Goal: Task Accomplishment & Management: Complete application form

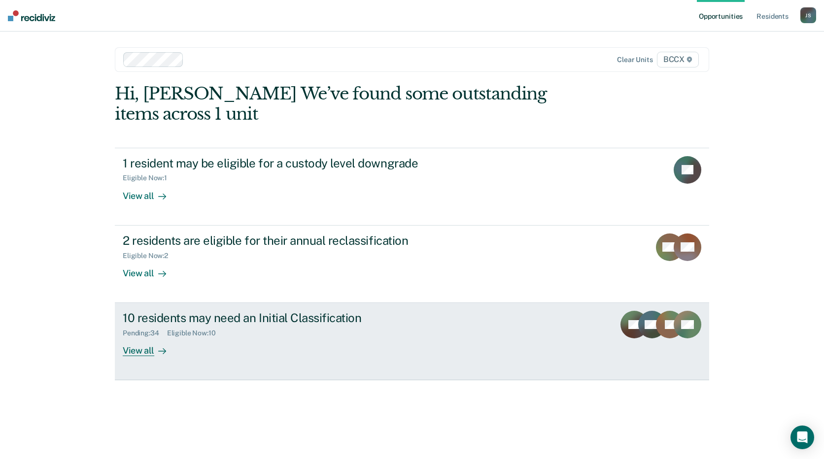
click at [296, 338] on div "10 residents may need an Initial Classification Pending : 34 Eligible Now : 10 …" at bounding box center [307, 333] width 369 height 45
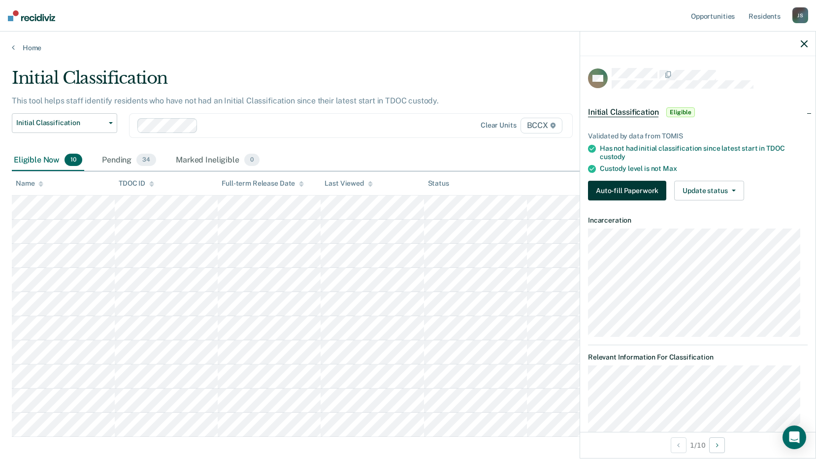
click at [635, 187] on button "Auto-fill Paperwork" at bounding box center [627, 191] width 78 height 20
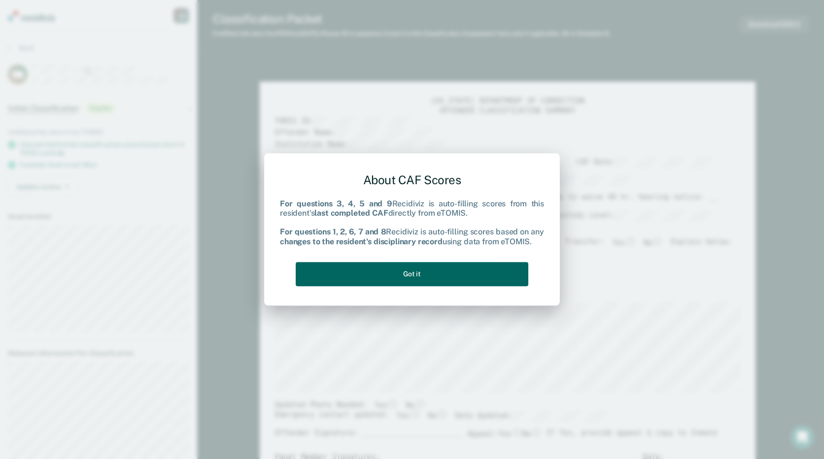
click at [360, 272] on button "Got it" at bounding box center [412, 274] width 233 height 24
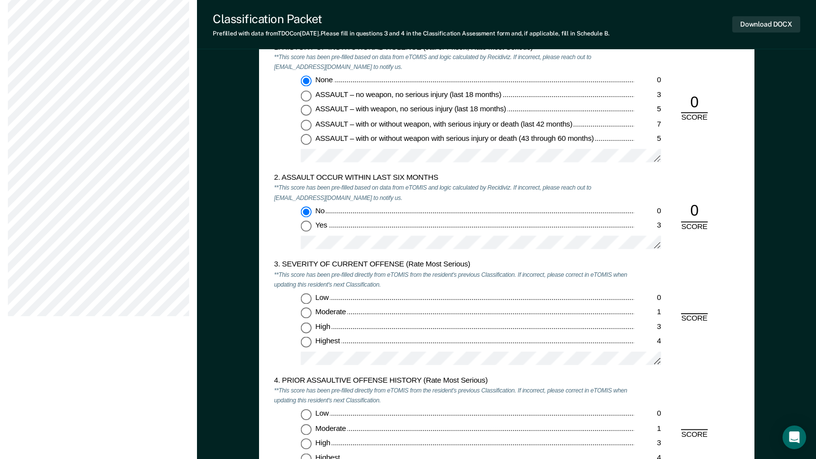
scroll to position [838, 0]
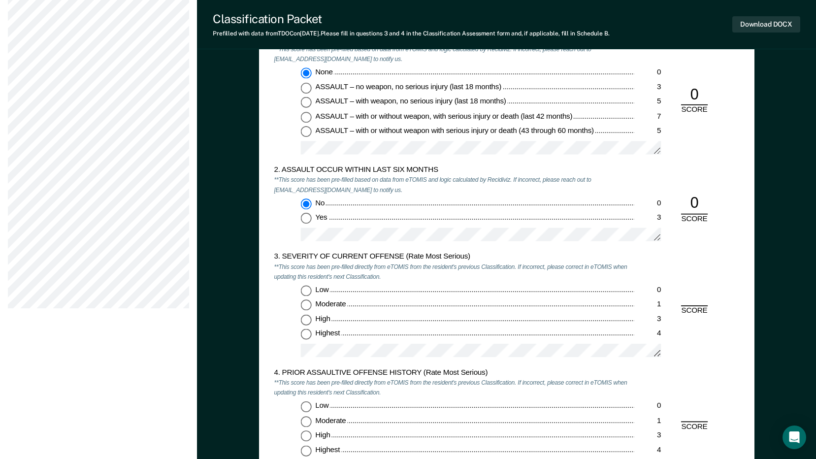
click at [304, 306] on input "Moderate 1" at bounding box center [306, 305] width 11 height 11
type textarea "x"
radio input "true"
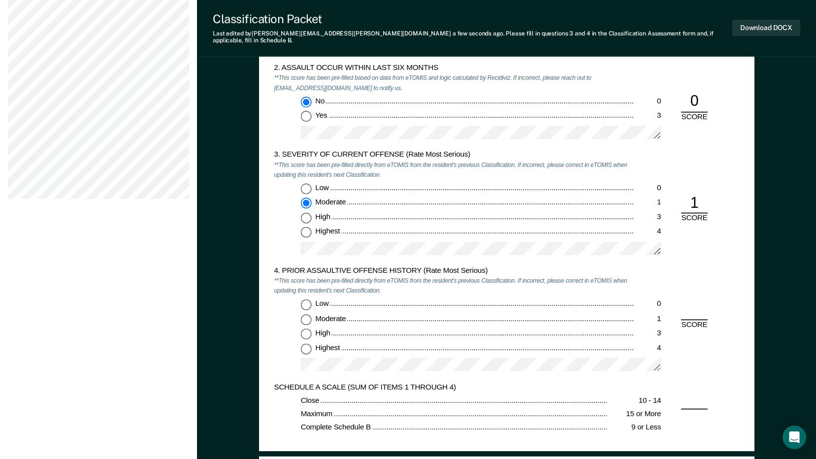
scroll to position [985, 0]
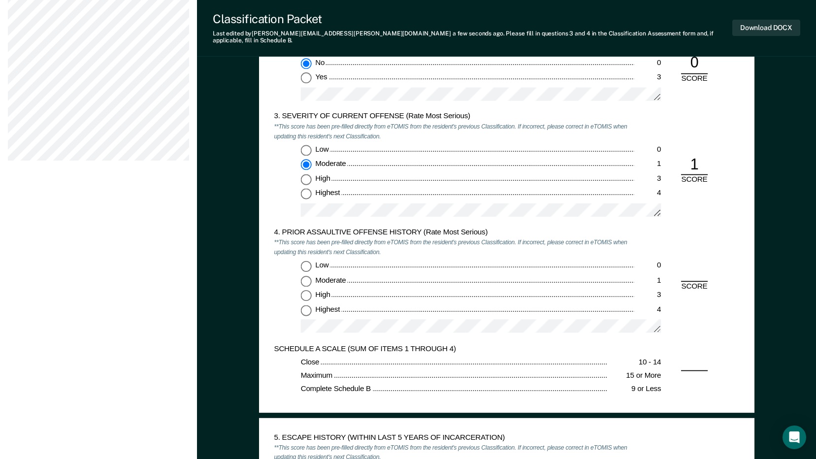
click at [308, 261] on input "Low 0" at bounding box center [306, 266] width 11 height 11
type textarea "x"
radio input "true"
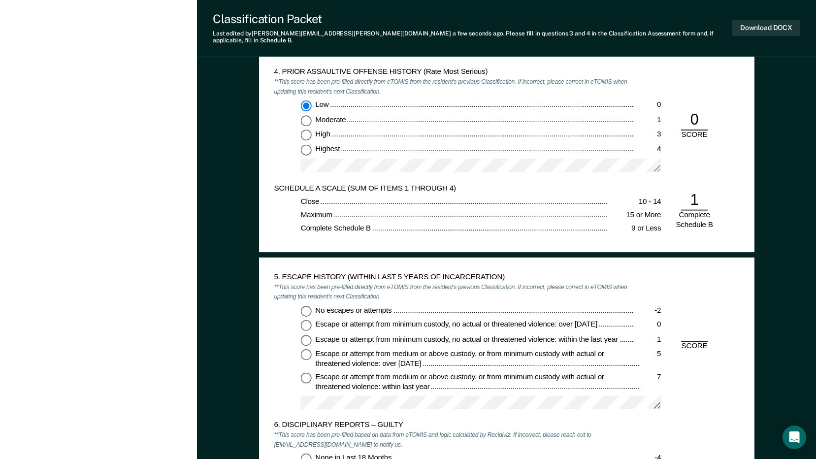
scroll to position [1232, 0]
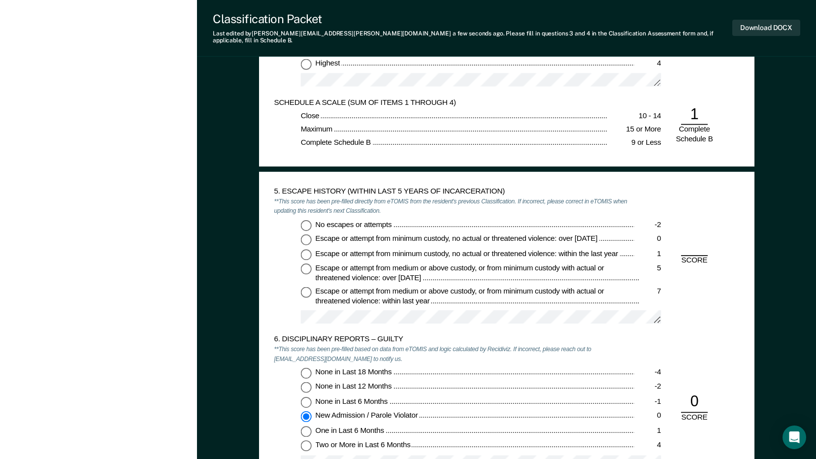
click at [305, 220] on input "No escapes or attempts -2" at bounding box center [306, 225] width 11 height 11
type textarea "x"
radio input "true"
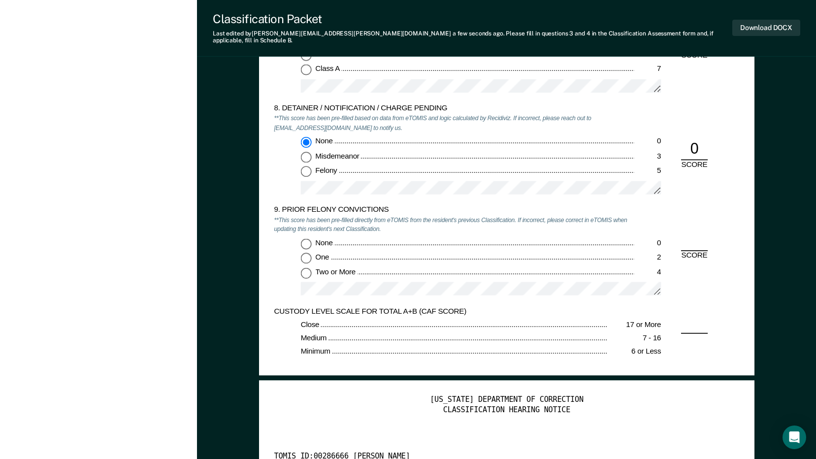
scroll to position [1724, 0]
click at [307, 269] on input "Two or More 4" at bounding box center [306, 272] width 11 height 11
type textarea "x"
radio input "true"
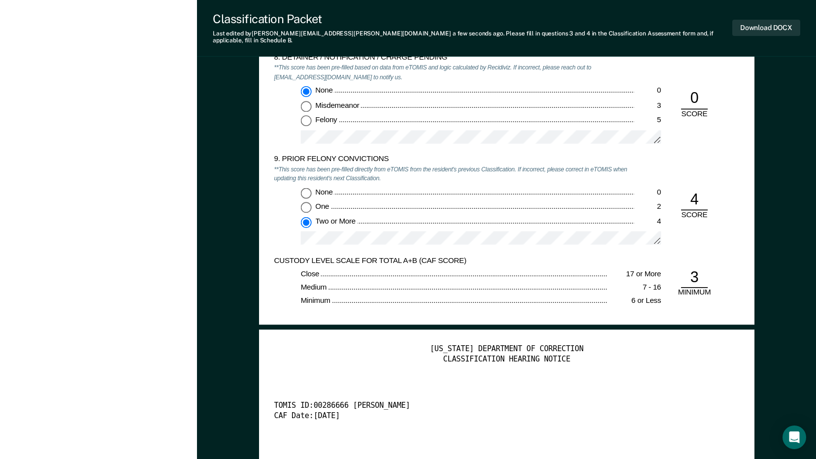
scroll to position [1921, 0]
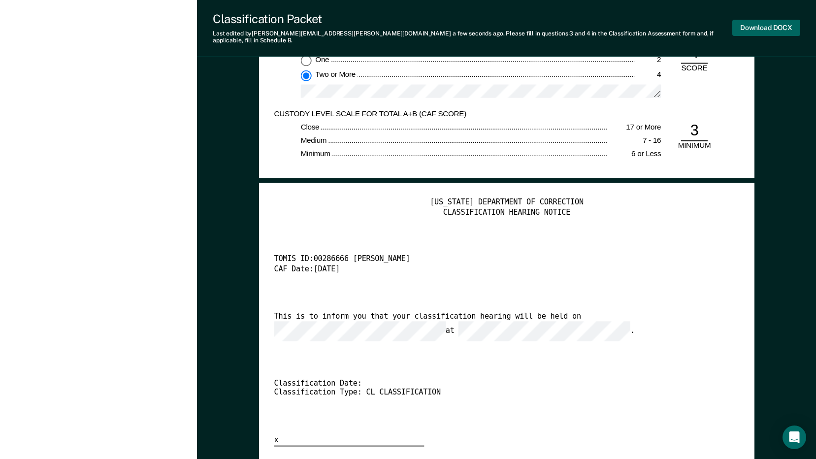
click at [767, 24] on button "Download DOCX" at bounding box center [767, 28] width 68 height 16
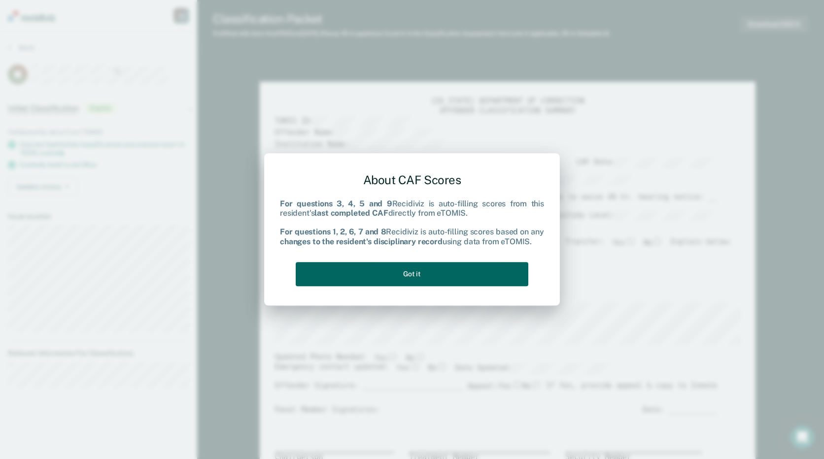
click at [484, 279] on button "Got it" at bounding box center [412, 274] width 233 height 24
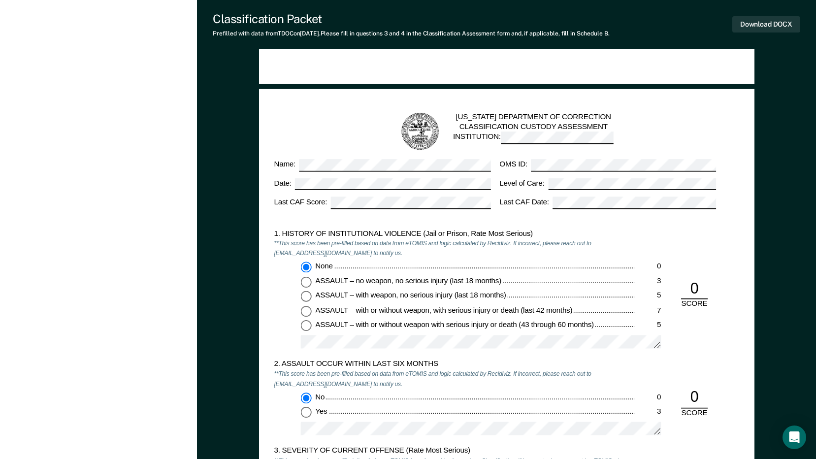
scroll to position [788, 0]
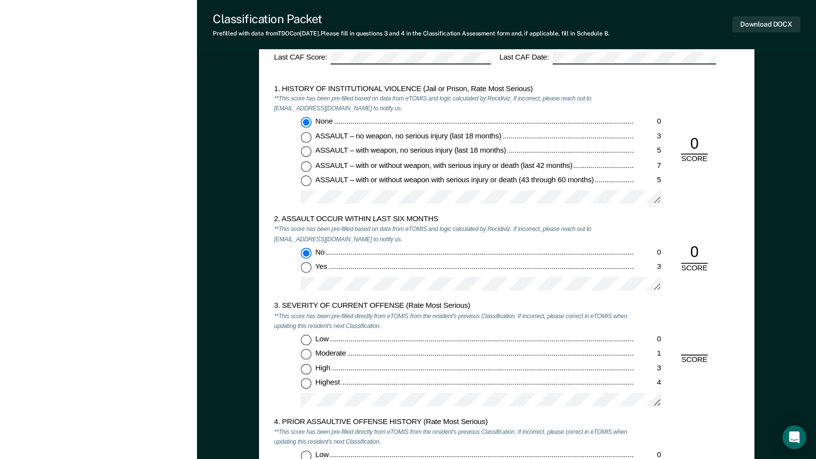
click at [306, 388] on input "Highest 4" at bounding box center [306, 384] width 11 height 11
type textarea "x"
radio input "true"
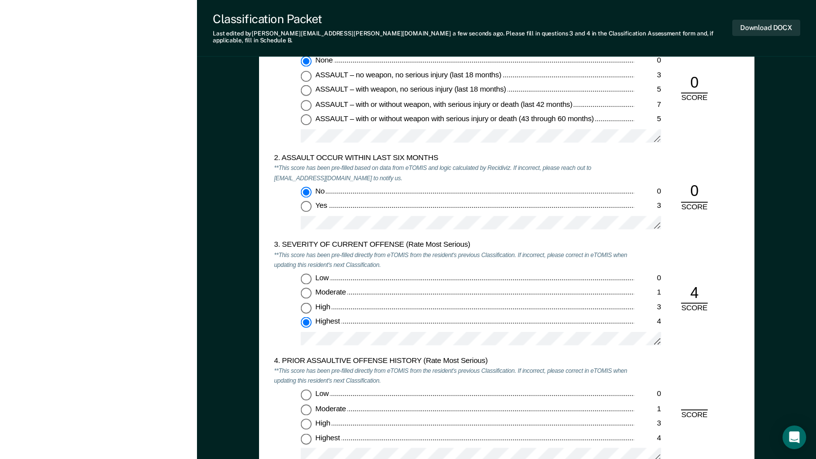
scroll to position [985, 0]
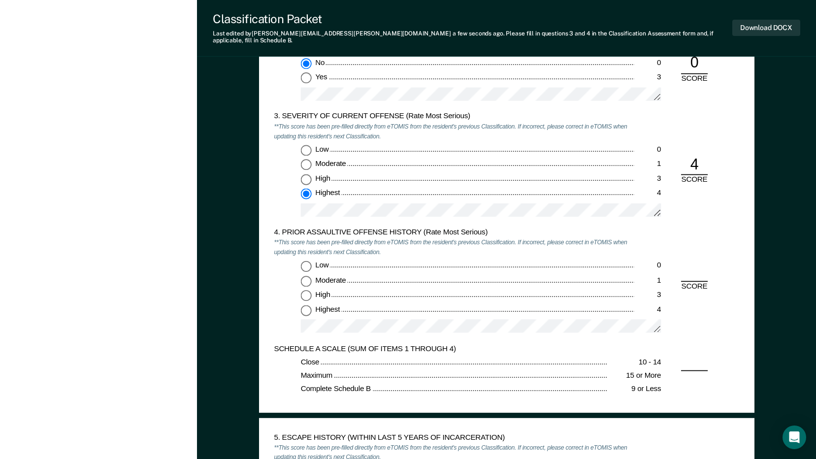
click at [305, 261] on input "Low 0" at bounding box center [306, 266] width 11 height 11
type textarea "x"
radio input "true"
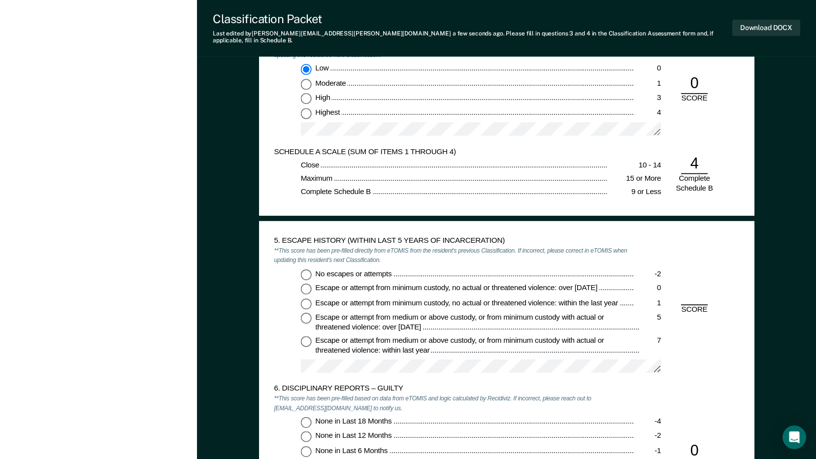
click at [308, 271] on input "No escapes or attempts -2" at bounding box center [306, 274] width 11 height 11
type textarea "x"
radio input "true"
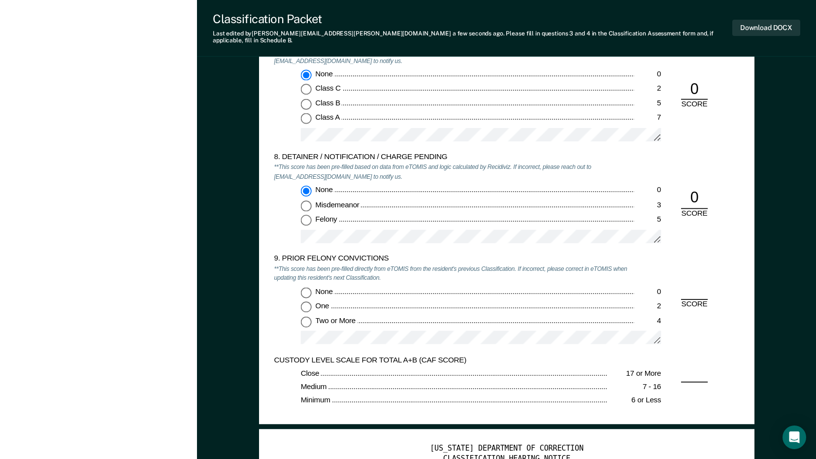
click at [306, 288] on input "None 0" at bounding box center [306, 292] width 11 height 11
type textarea "x"
radio input "true"
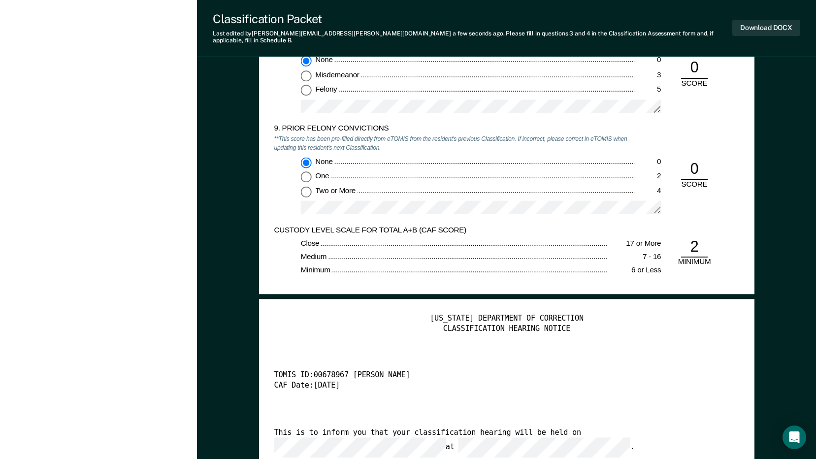
scroll to position [1823, 0]
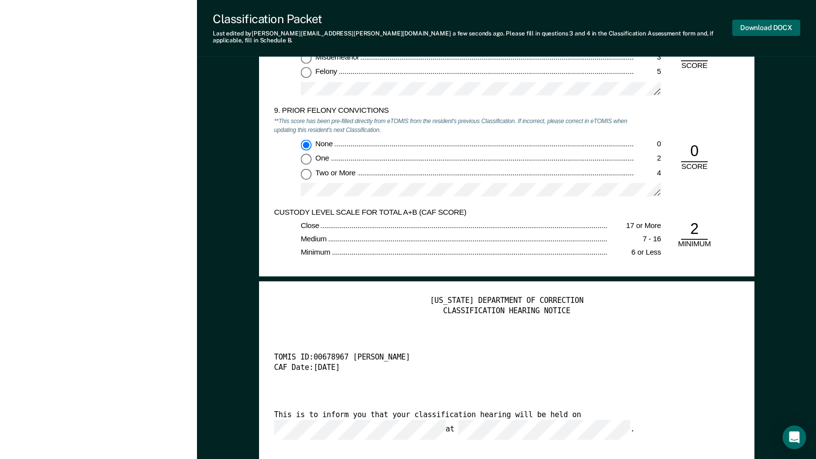
click at [762, 27] on button "Download DOCX" at bounding box center [767, 28] width 68 height 16
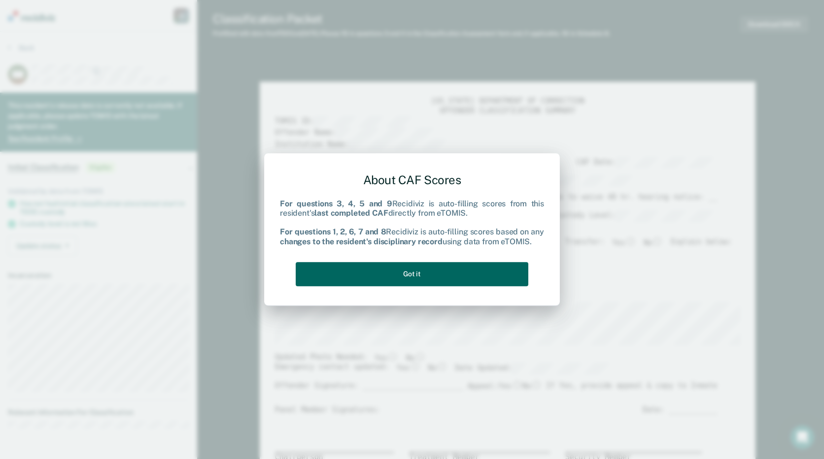
click at [422, 271] on button "Got it" at bounding box center [412, 274] width 233 height 24
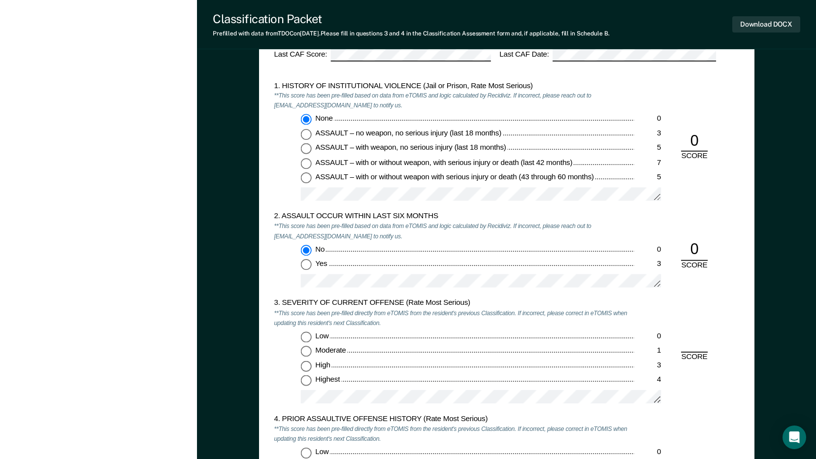
scroll to position [887, 0]
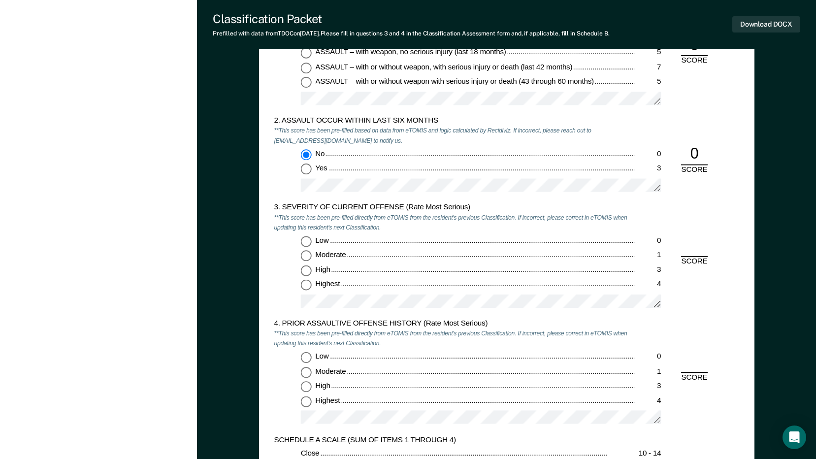
click at [308, 287] on input "Highest 4" at bounding box center [306, 285] width 11 height 11
type textarea "x"
radio input "true"
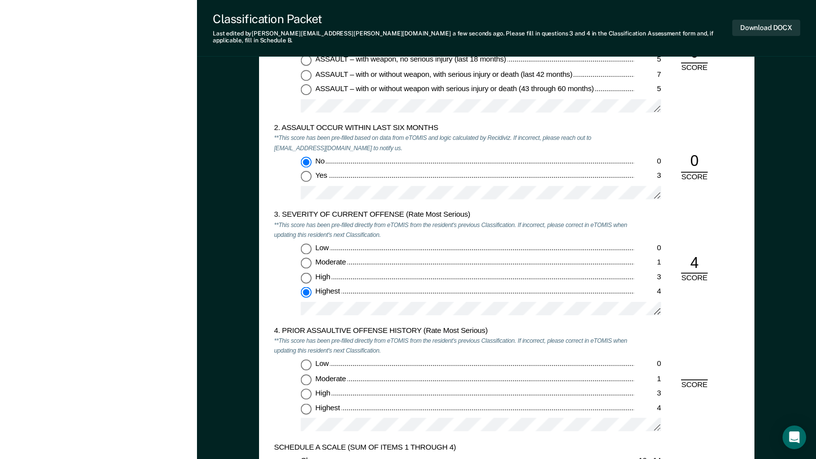
click at [303, 360] on input "Low 0" at bounding box center [306, 364] width 11 height 11
type textarea "x"
radio input "true"
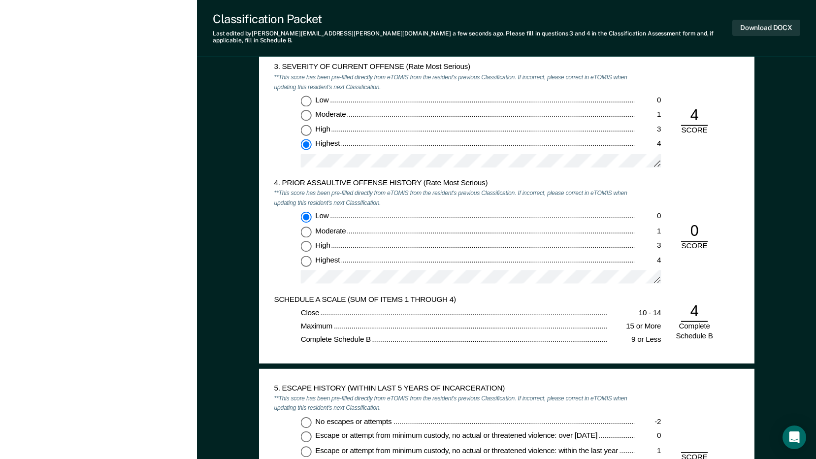
scroll to position [1232, 0]
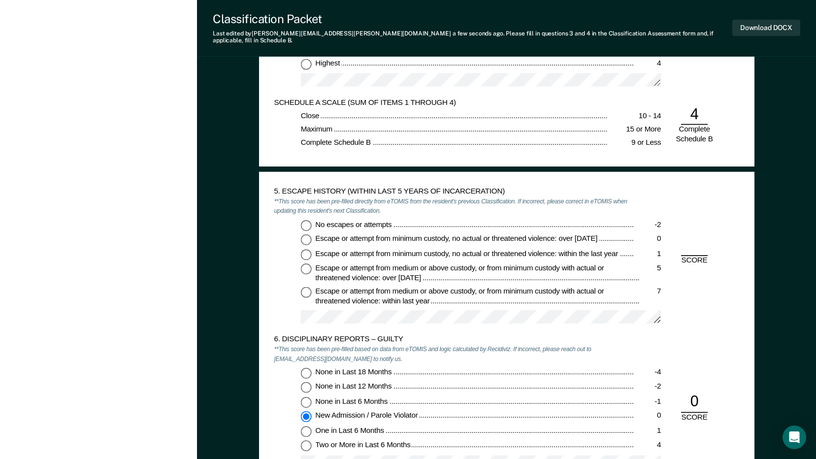
click at [303, 220] on input "No escapes or attempts -2" at bounding box center [306, 225] width 11 height 11
type textarea "x"
radio input "true"
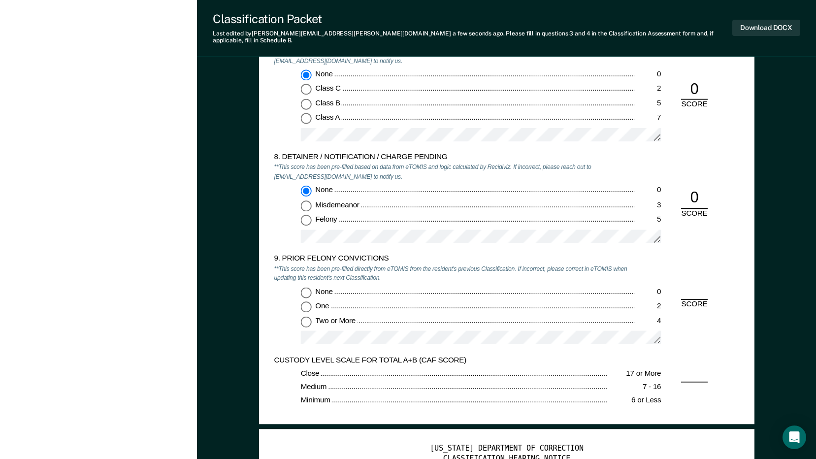
scroll to position [1724, 0]
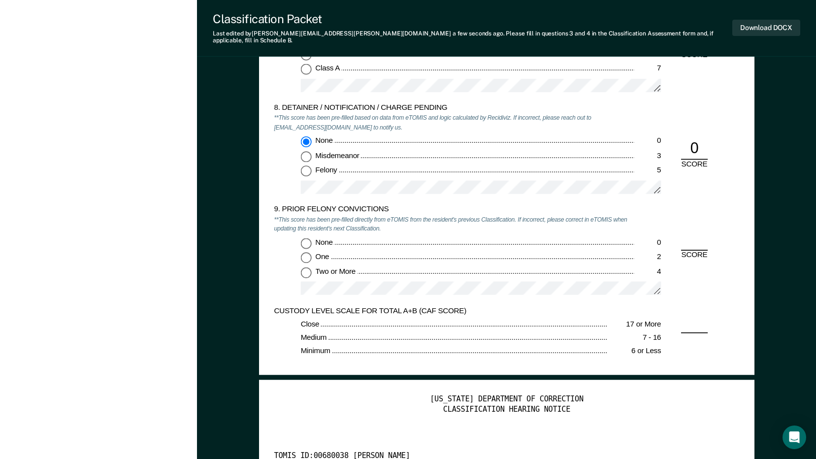
click at [307, 238] on input "None 0" at bounding box center [306, 243] width 11 height 11
type textarea "x"
radio input "true"
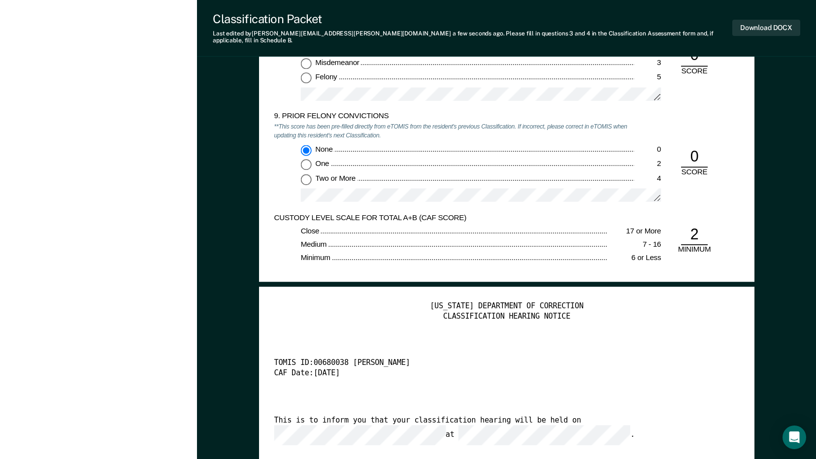
scroll to position [1921, 0]
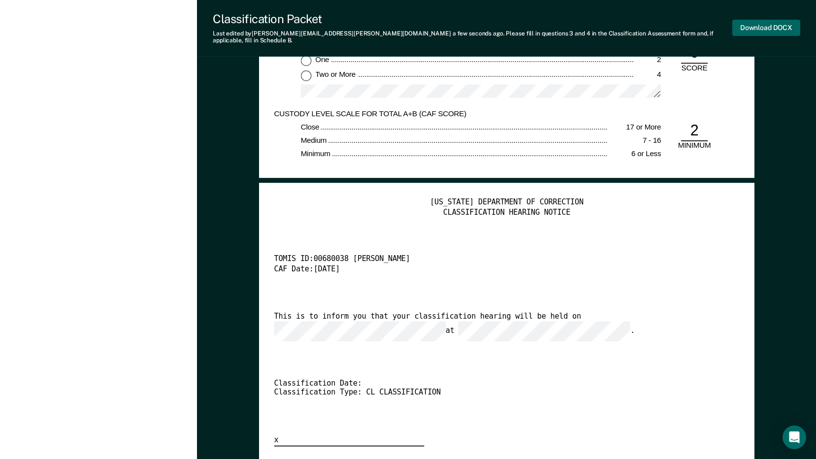
click at [771, 26] on button "Download DOCX" at bounding box center [767, 28] width 68 height 16
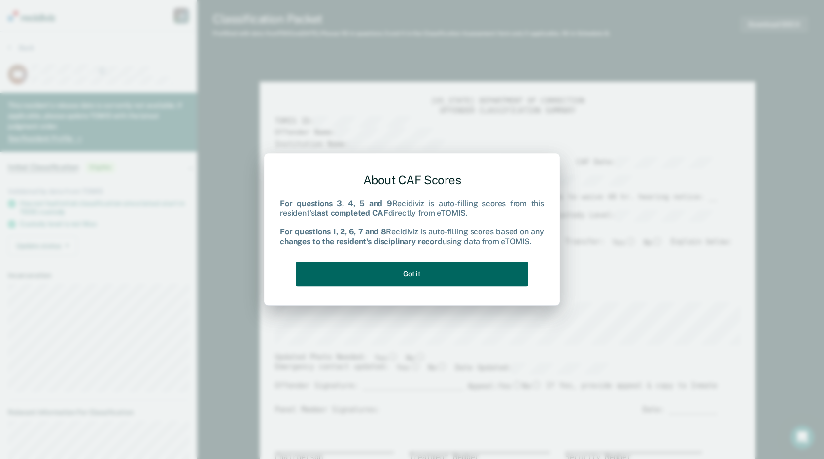
click at [512, 278] on button "Got it" at bounding box center [412, 274] width 233 height 24
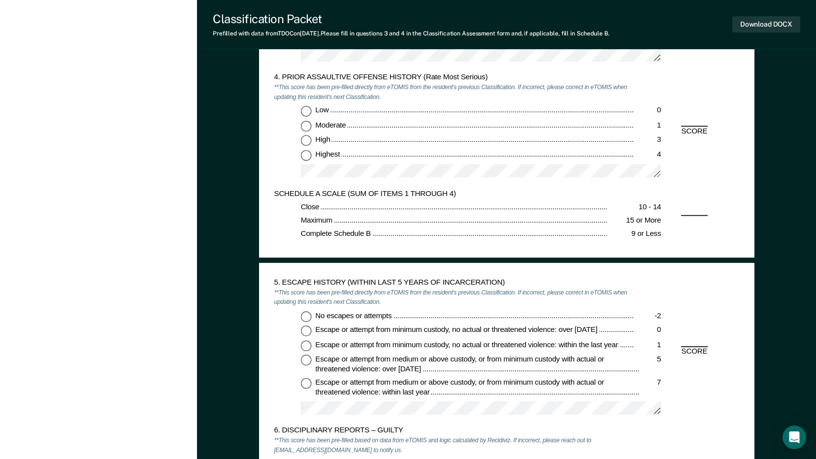
scroll to position [936, 0]
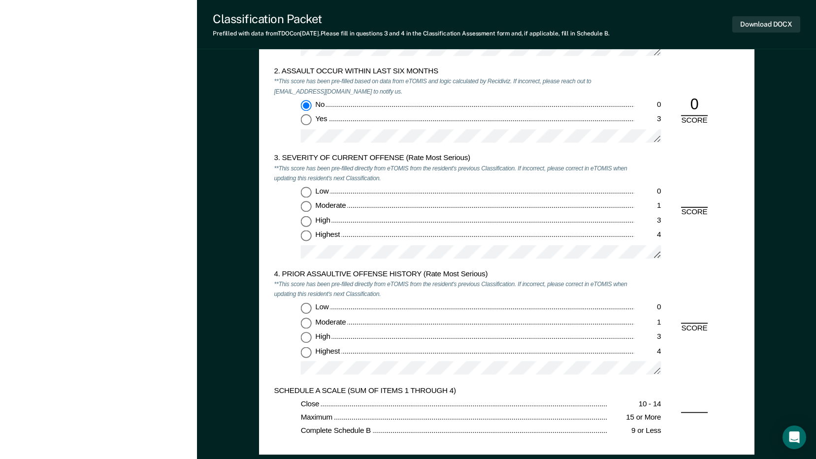
click at [307, 192] on input "Low 0" at bounding box center [306, 192] width 11 height 11
type textarea "x"
radio input "true"
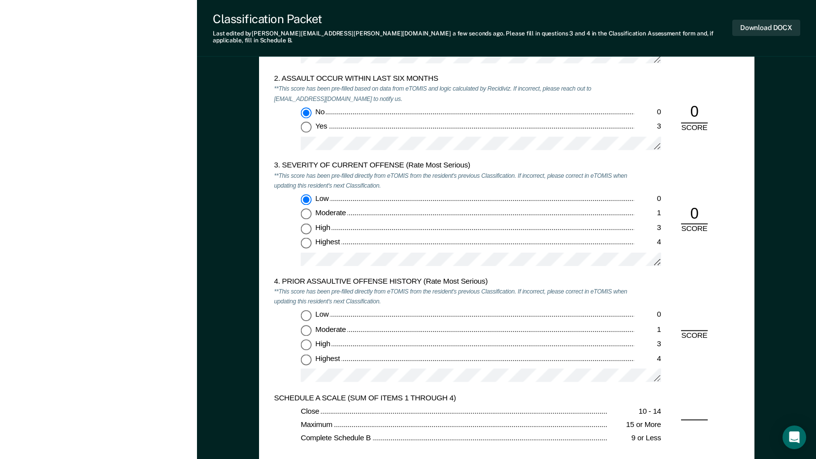
click at [309, 310] on input "Low 0" at bounding box center [306, 315] width 11 height 11
type textarea "x"
radio input "true"
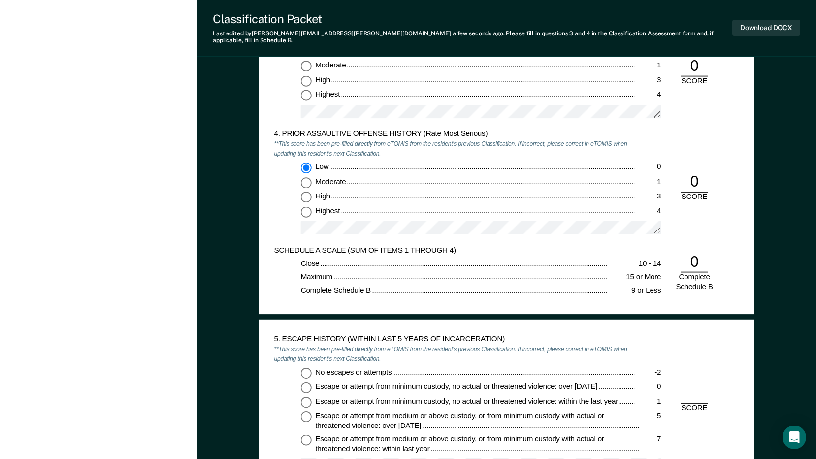
scroll to position [1182, 0]
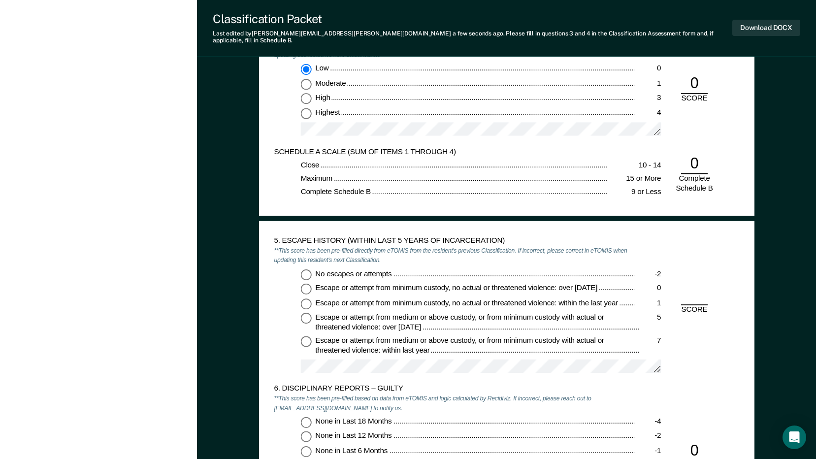
click at [306, 271] on input "No escapes or attempts -2" at bounding box center [306, 274] width 11 height 11
type textarea "x"
radio input "true"
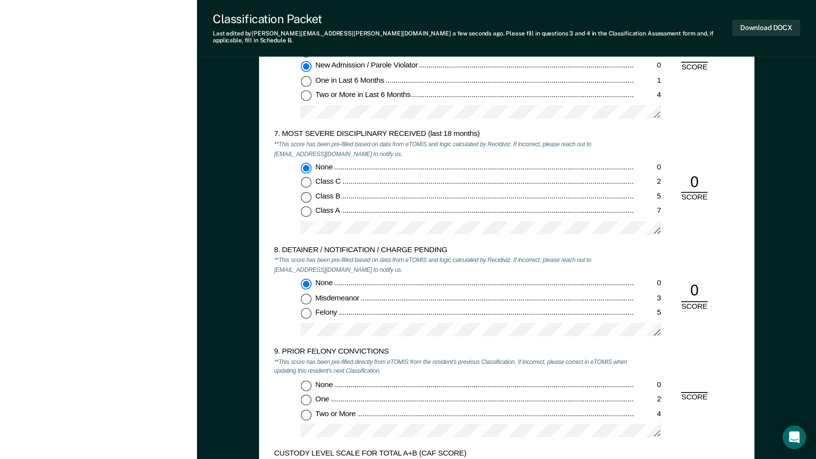
scroll to position [1626, 0]
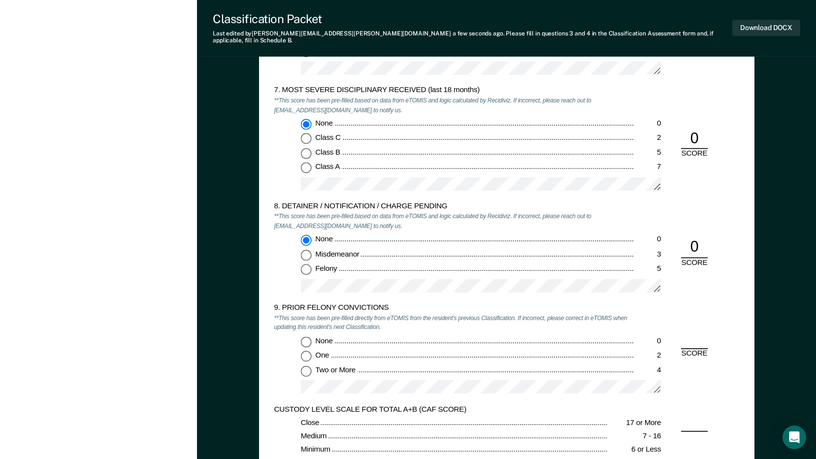
click at [309, 351] on input "One 2" at bounding box center [306, 356] width 11 height 11
type textarea "x"
radio input "true"
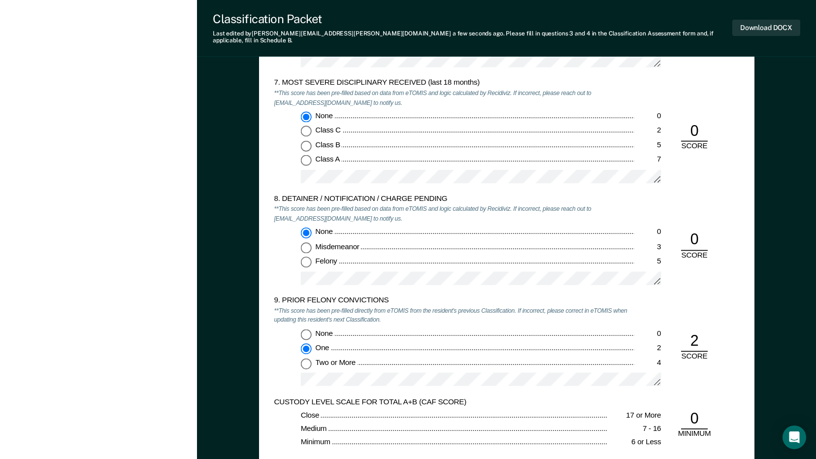
scroll to position [1774, 0]
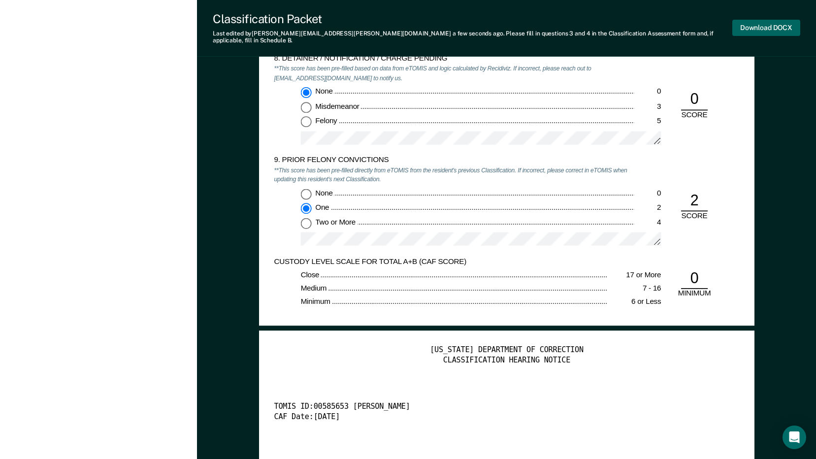
click at [771, 26] on button "Download DOCX" at bounding box center [767, 28] width 68 height 16
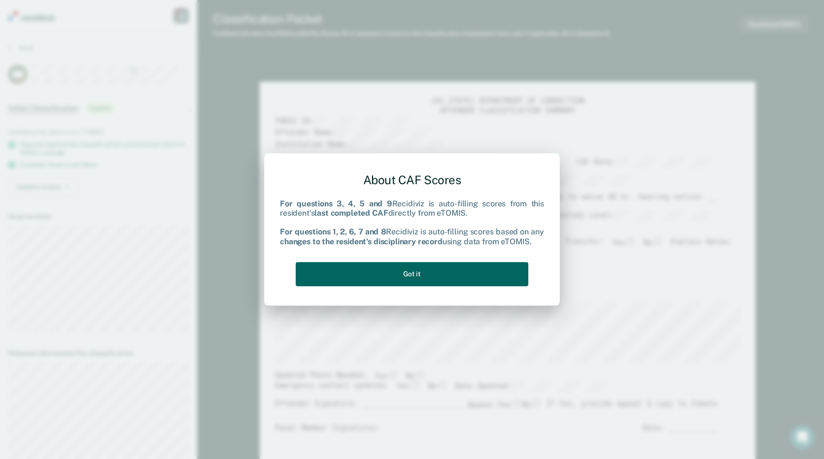
click at [413, 272] on button "Got it" at bounding box center [412, 274] width 233 height 24
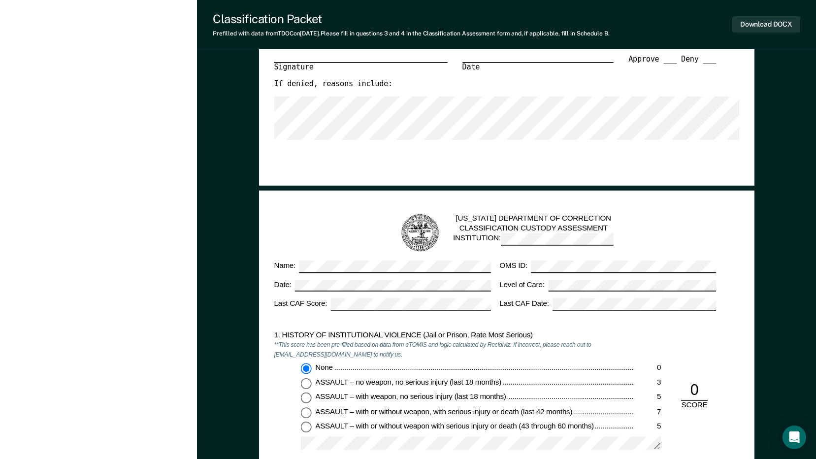
scroll to position [838, 0]
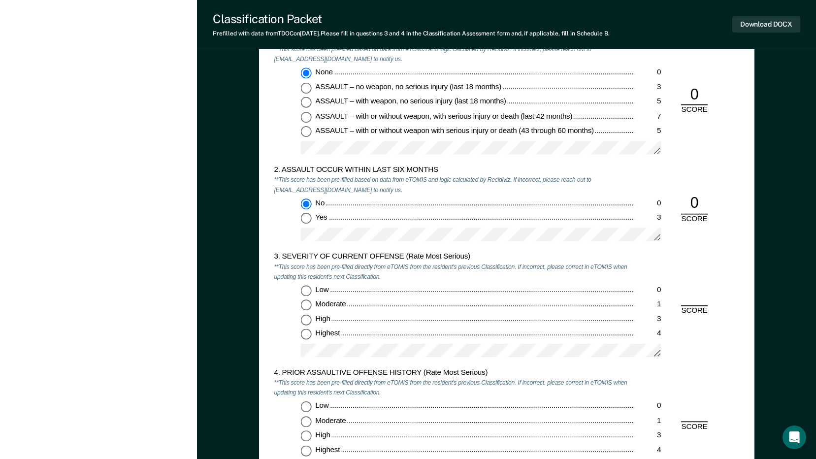
click at [304, 305] on input "Moderate 1" at bounding box center [306, 305] width 11 height 11
type textarea "x"
radio input "true"
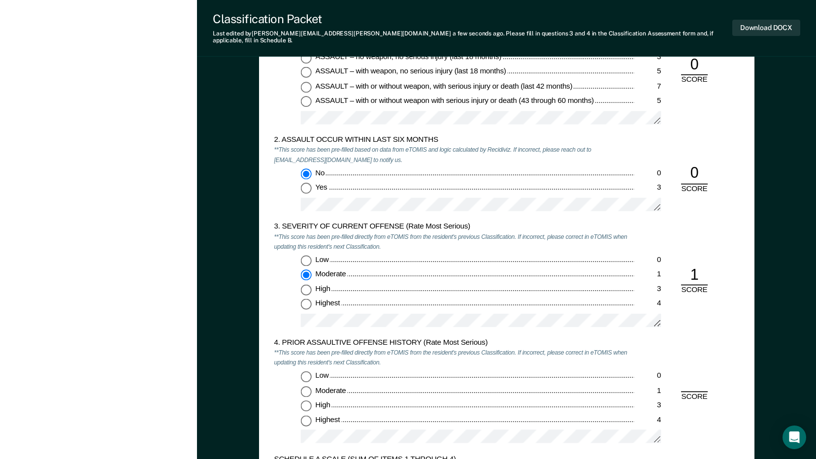
scroll to position [985, 0]
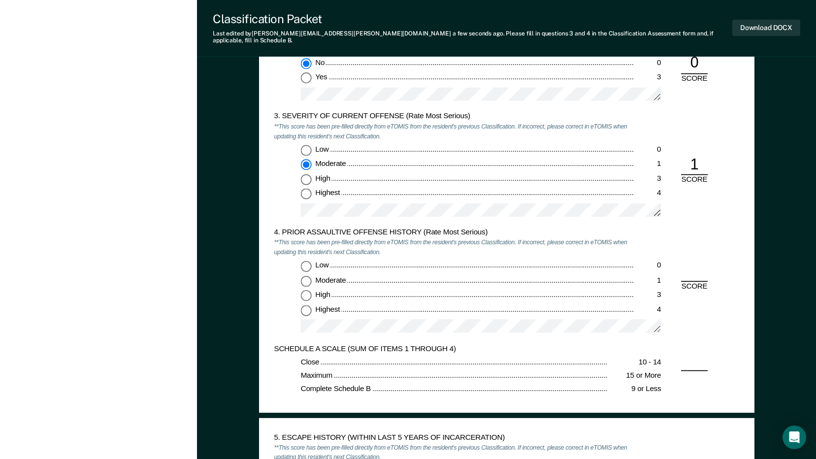
click at [304, 261] on input "Low 0" at bounding box center [306, 266] width 11 height 11
type textarea "x"
radio input "true"
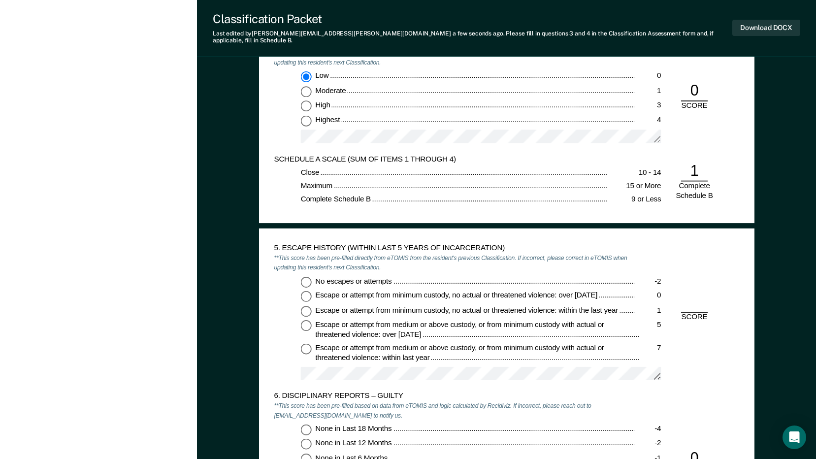
scroll to position [1232, 0]
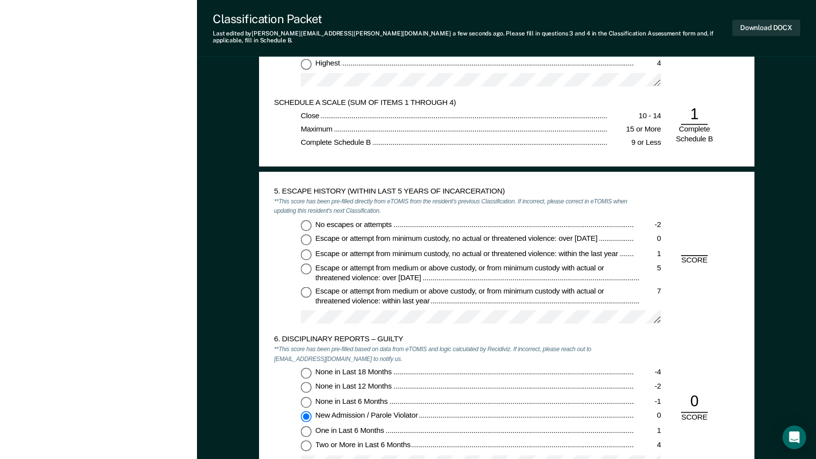
click at [304, 220] on input "No escapes or attempts -2" at bounding box center [306, 225] width 11 height 11
type textarea "x"
radio input "true"
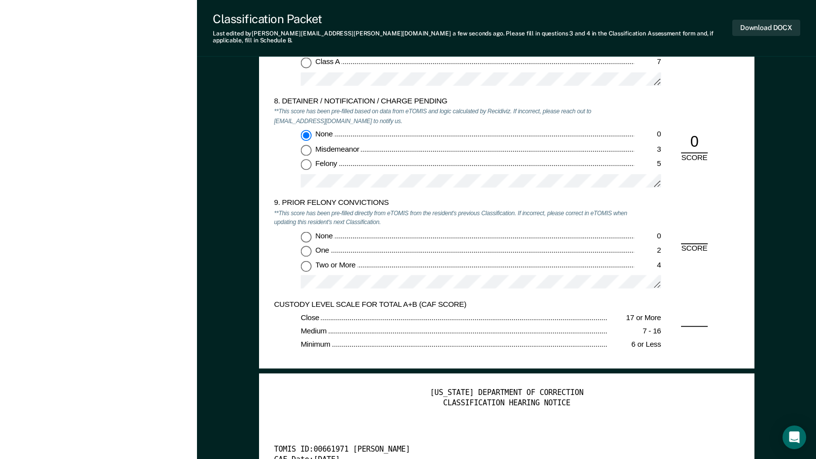
scroll to position [1774, 0]
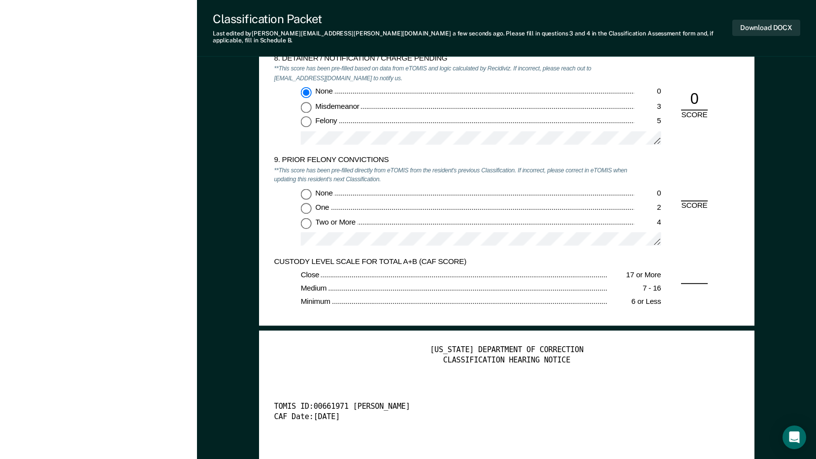
click at [306, 203] on input "One 2" at bounding box center [306, 208] width 11 height 11
type textarea "x"
radio input "true"
click at [759, 26] on button "Download DOCX" at bounding box center [767, 28] width 68 height 16
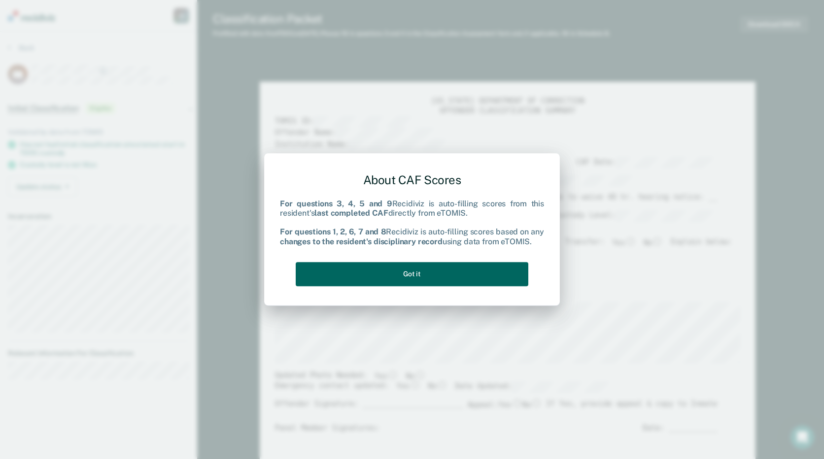
click at [423, 268] on button "Got it" at bounding box center [412, 274] width 233 height 24
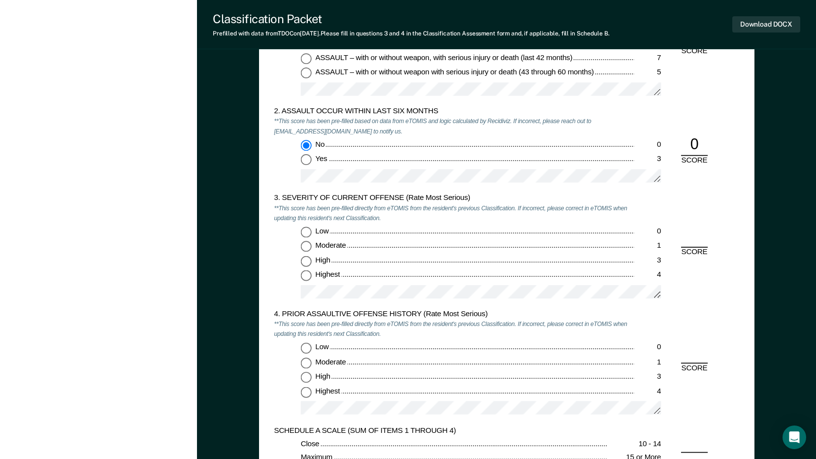
scroll to position [1035, 0]
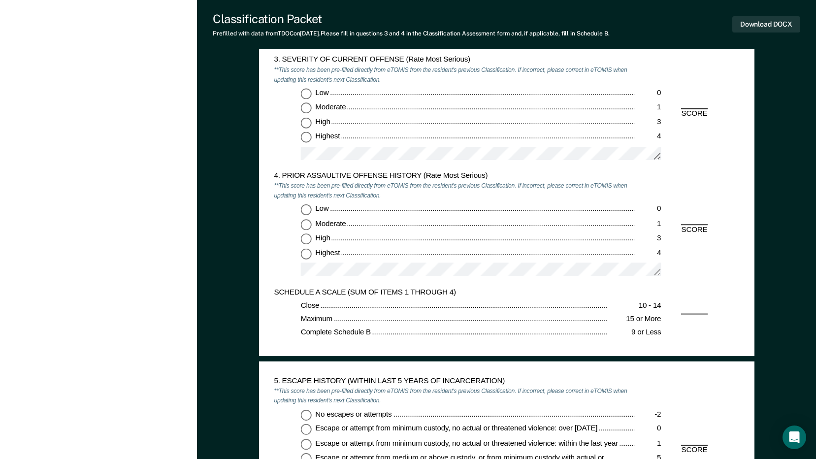
click at [304, 134] on input "Highest 4" at bounding box center [306, 138] width 11 height 11
type textarea "x"
radio input "true"
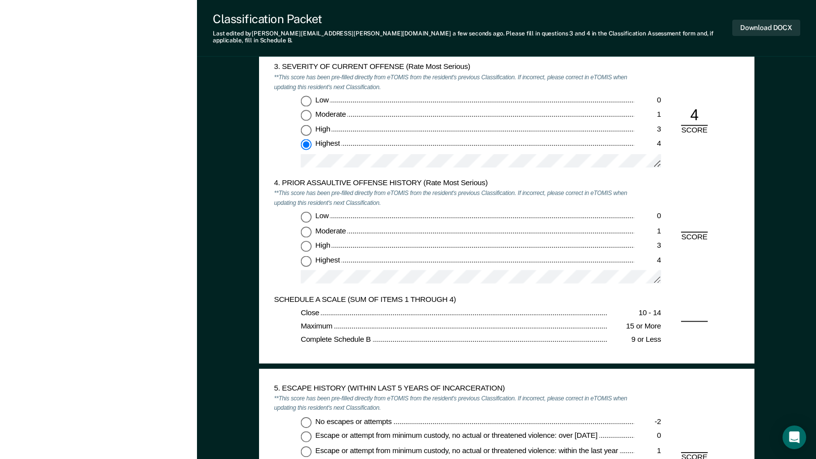
click at [304, 211] on input "Low 0" at bounding box center [306, 216] width 11 height 11
type textarea "x"
radio input "true"
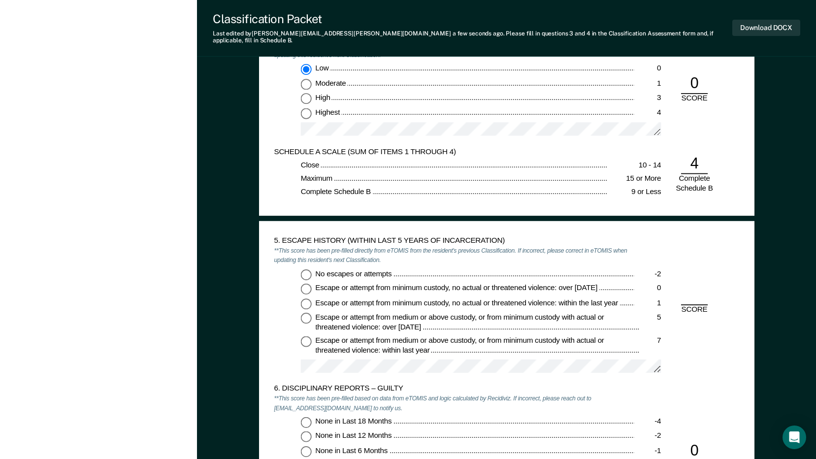
click at [308, 270] on input "No escapes or attempts -2" at bounding box center [306, 274] width 11 height 11
type textarea "x"
radio input "true"
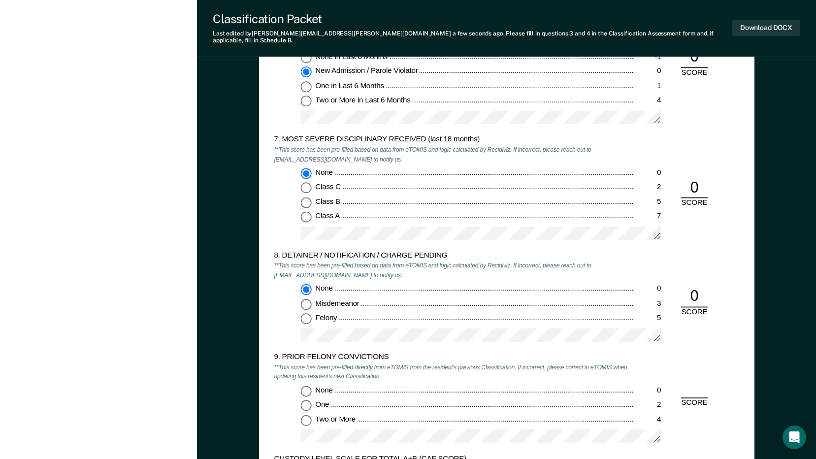
scroll to position [1774, 0]
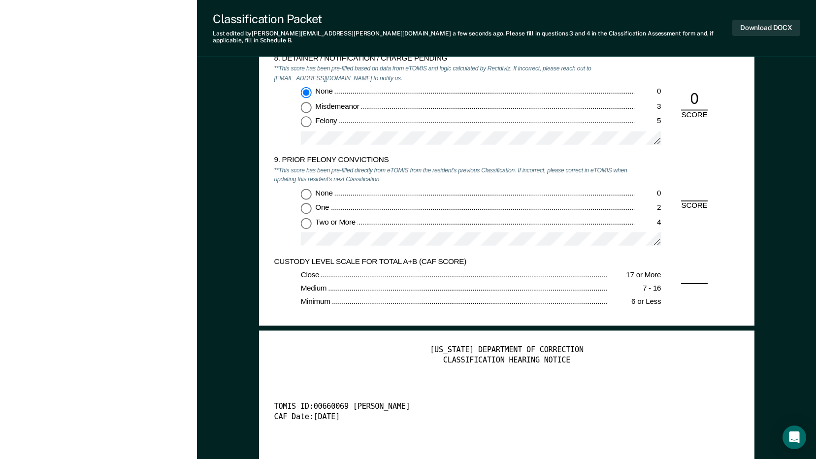
click at [305, 190] on input "None 0" at bounding box center [306, 194] width 11 height 11
type textarea "x"
radio input "true"
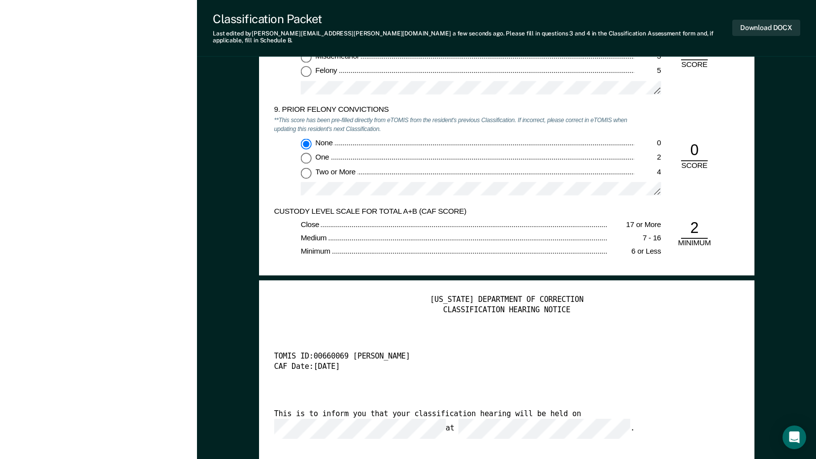
scroll to position [1872, 0]
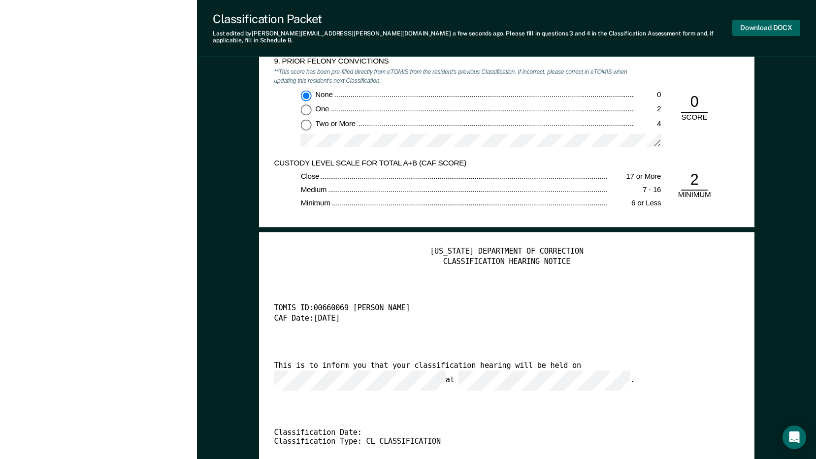
click at [774, 24] on button "Download DOCX" at bounding box center [767, 28] width 68 height 16
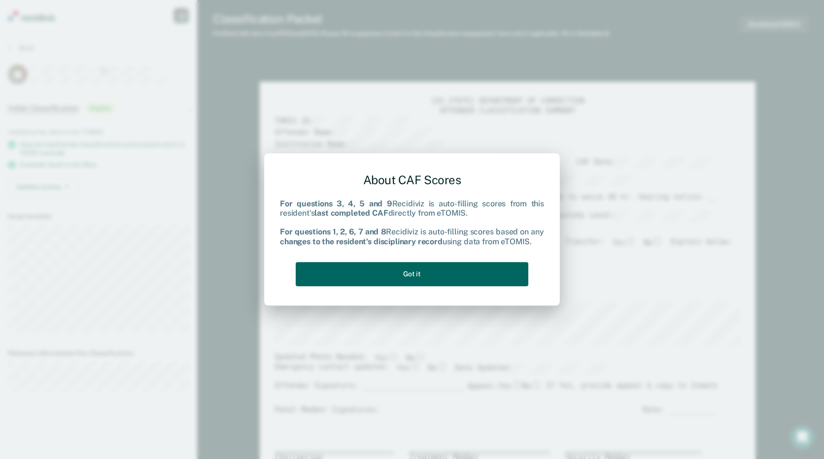
click at [432, 272] on button "Got it" at bounding box center [412, 274] width 233 height 24
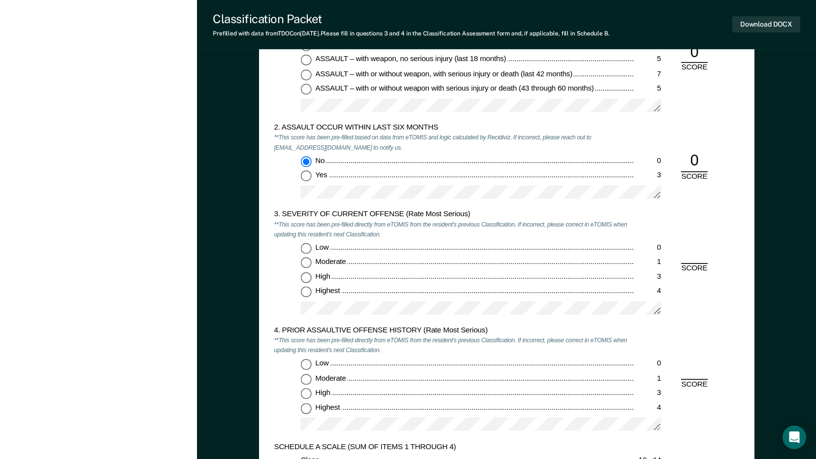
scroll to position [985, 0]
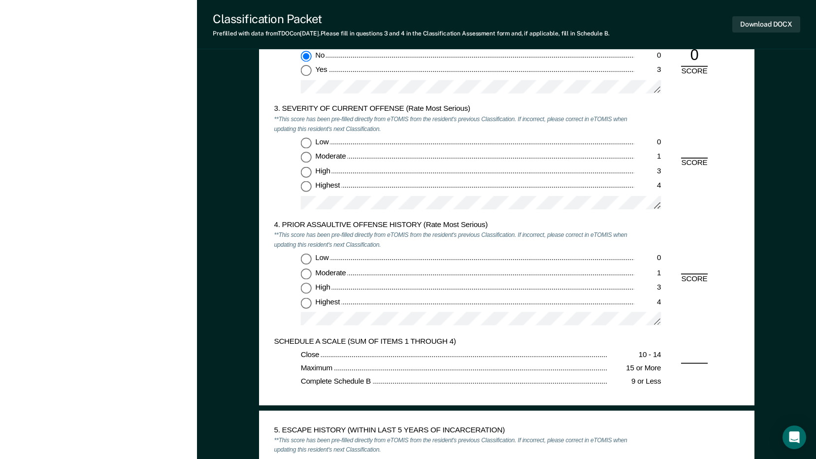
click at [307, 187] on input "Highest 4" at bounding box center [306, 187] width 11 height 11
type textarea "x"
radio input "true"
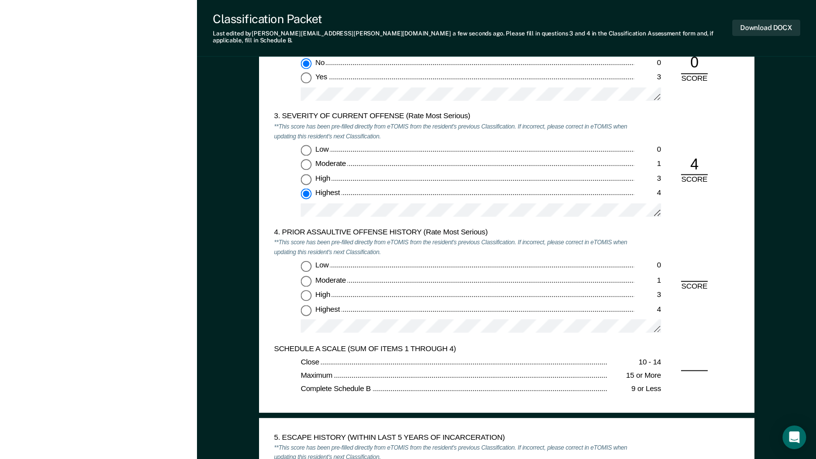
click at [305, 261] on input "Low 0" at bounding box center [306, 266] width 11 height 11
type textarea "x"
radio input "true"
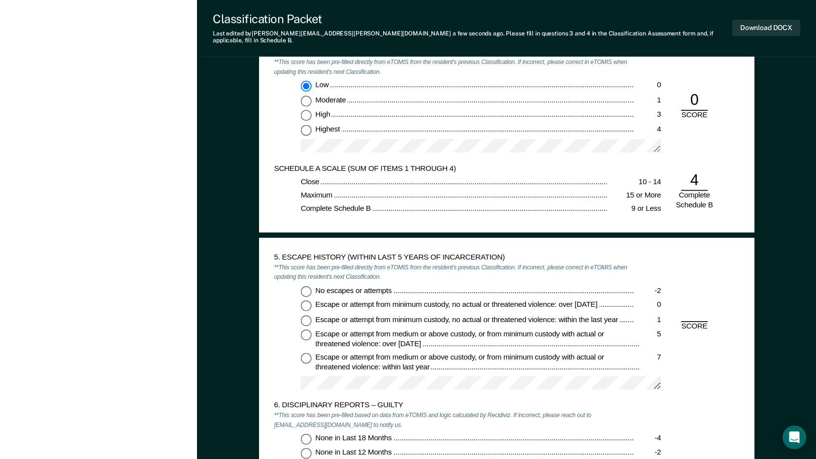
scroll to position [1182, 0]
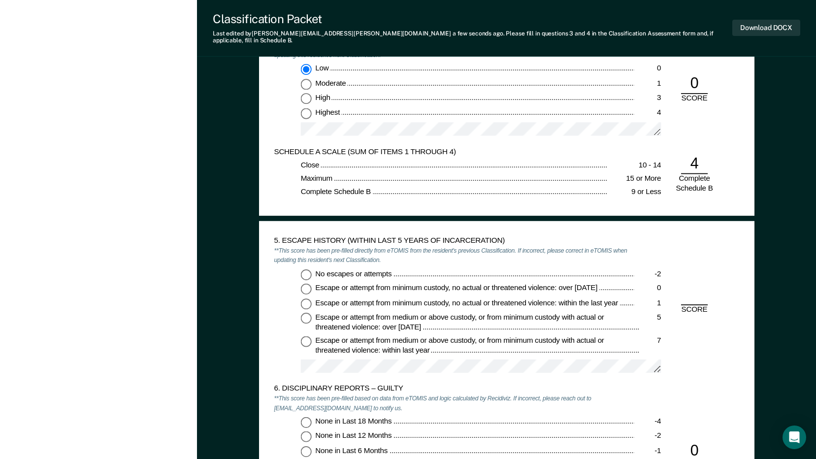
click at [303, 269] on input "No escapes or attempts -2" at bounding box center [306, 274] width 11 height 11
type textarea "x"
radio input "true"
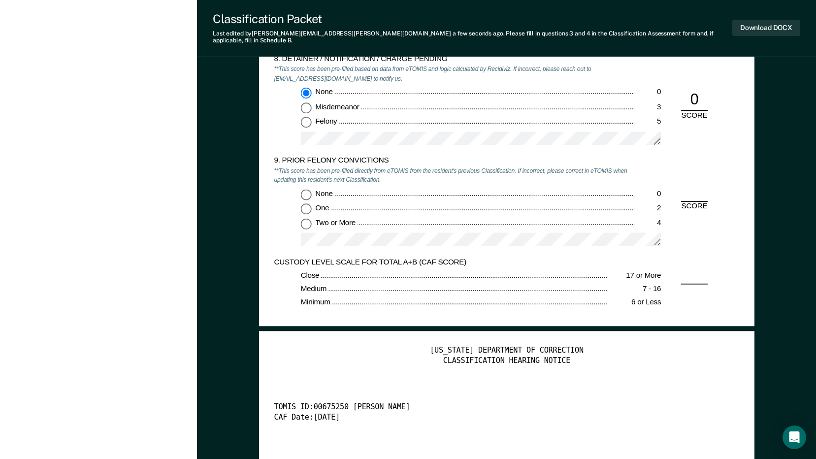
scroll to position [1774, 0]
click at [309, 189] on input "None 0" at bounding box center [306, 194] width 11 height 11
type textarea "x"
radio input "true"
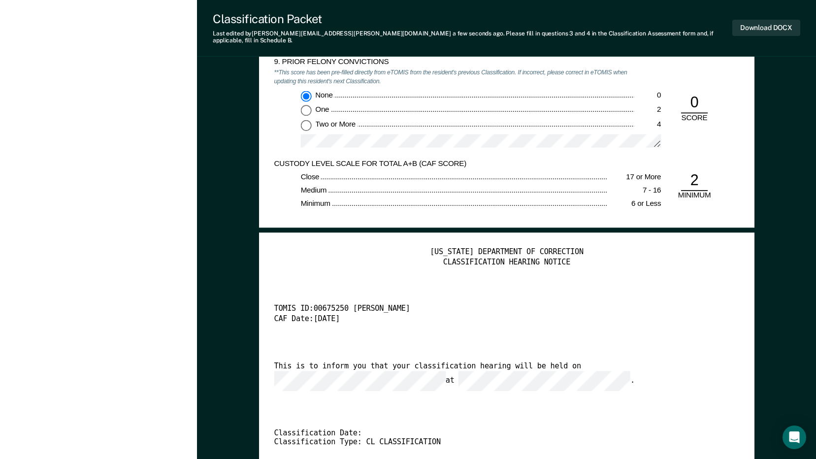
scroll to position [1872, 0]
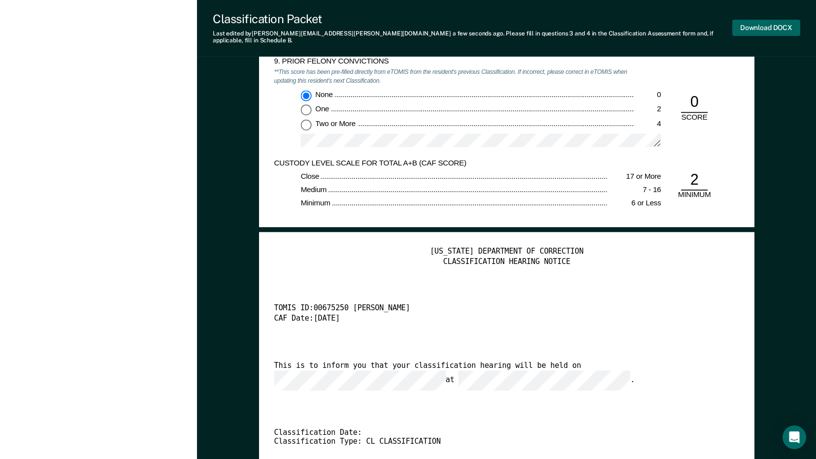
click at [756, 25] on button "Download DOCX" at bounding box center [767, 28] width 68 height 16
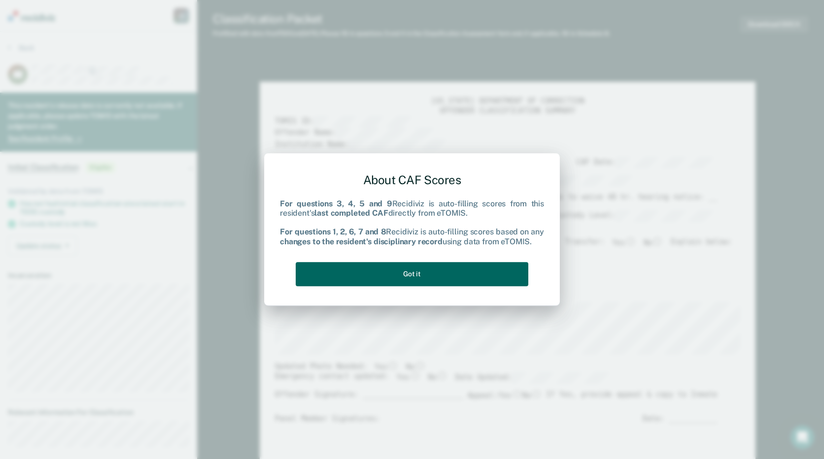
click at [481, 274] on button "Got it" at bounding box center [412, 274] width 233 height 24
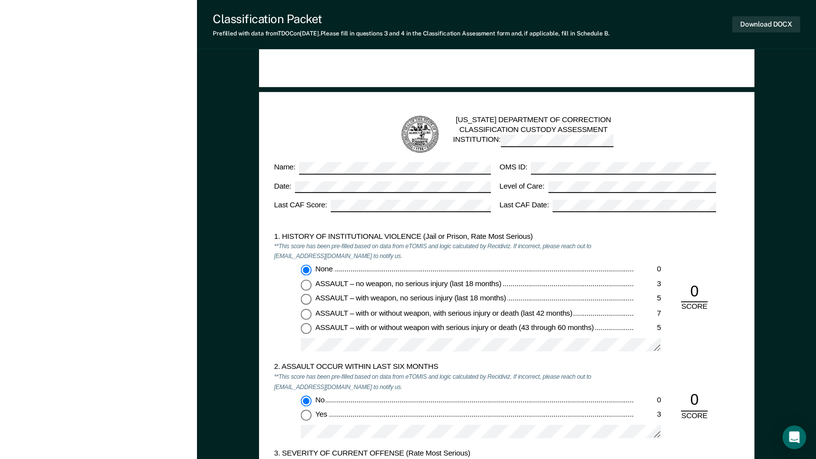
scroll to position [788, 0]
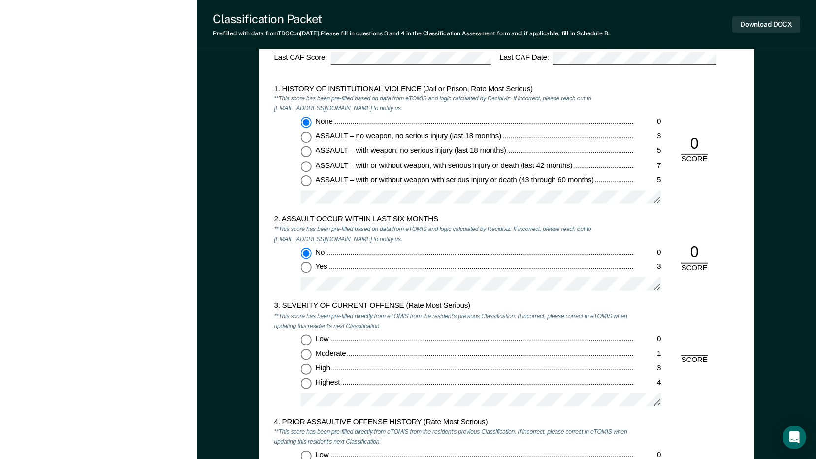
click at [303, 386] on input "Highest 4" at bounding box center [306, 384] width 11 height 11
type textarea "x"
radio input "true"
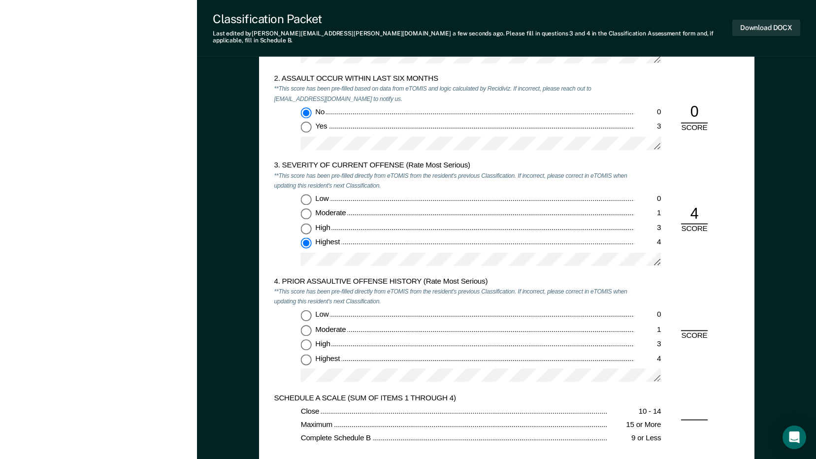
click at [307, 310] on input "Low 0" at bounding box center [306, 315] width 11 height 11
type textarea "x"
radio input "true"
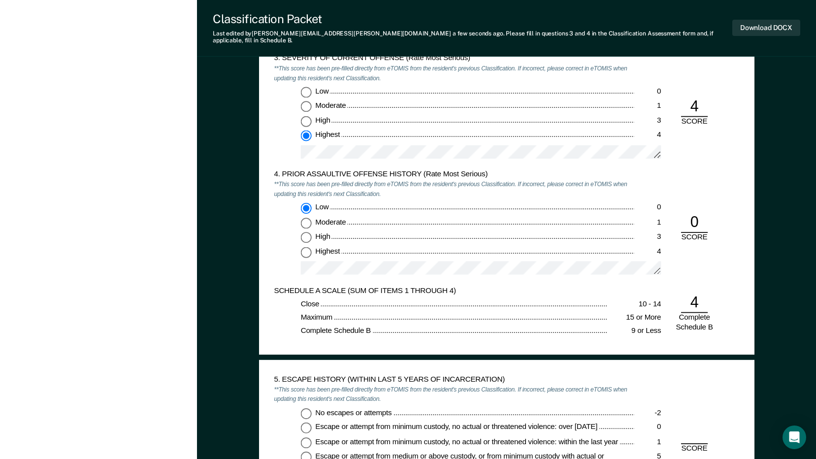
scroll to position [1133, 0]
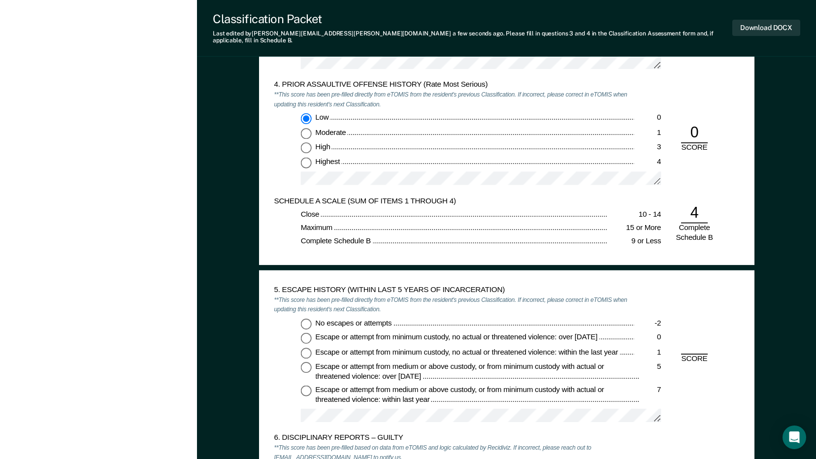
click at [306, 318] on input "No escapes or attempts -2" at bounding box center [306, 323] width 11 height 11
type textarea "x"
radio input "true"
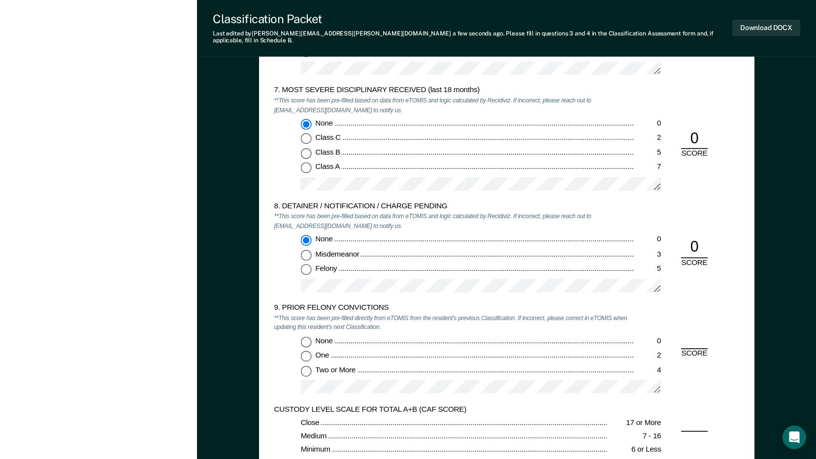
scroll to position [1823, 0]
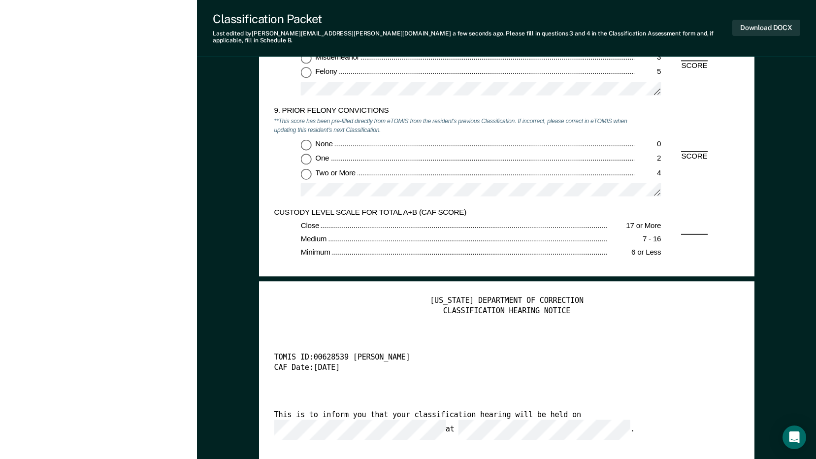
click at [305, 139] on input "None 0" at bounding box center [306, 144] width 11 height 11
type textarea "x"
radio input "true"
click at [752, 21] on button "Download DOCX" at bounding box center [767, 28] width 68 height 16
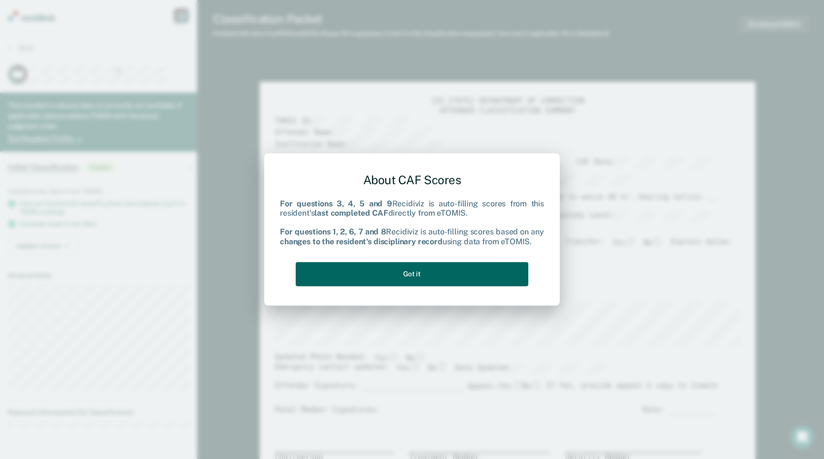
click at [501, 273] on button "Got it" at bounding box center [412, 274] width 233 height 24
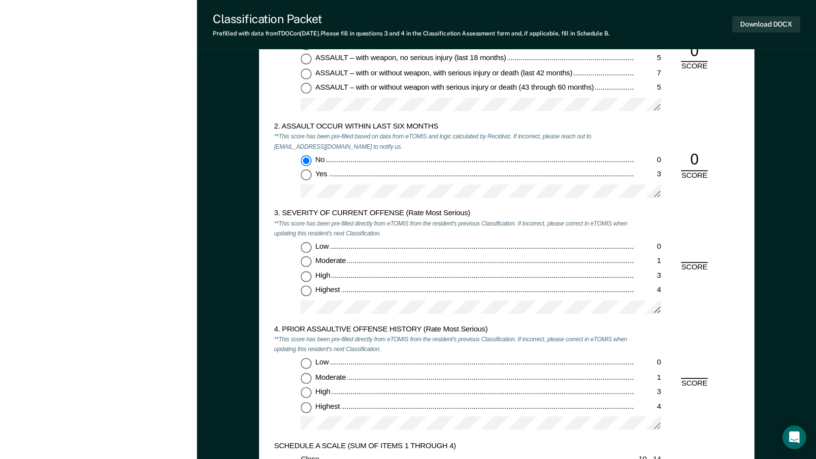
scroll to position [887, 0]
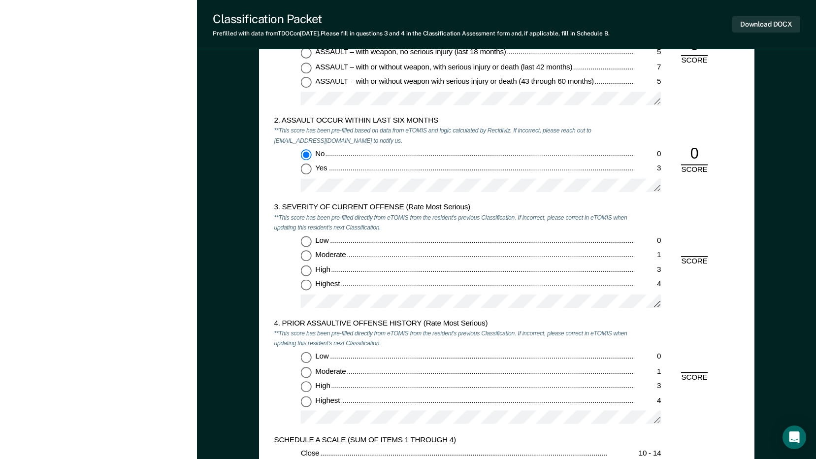
click at [310, 289] on input "Highest 4" at bounding box center [306, 285] width 11 height 11
type textarea "x"
radio input "true"
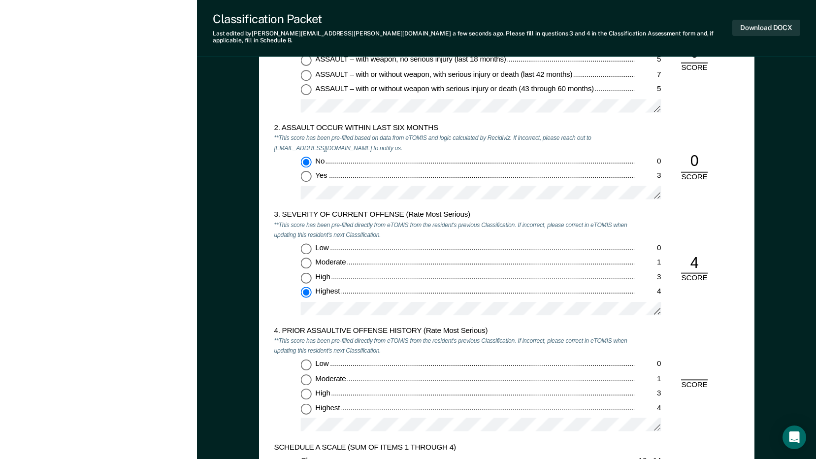
click at [306, 359] on input "Low 0" at bounding box center [306, 364] width 11 height 11
type textarea "x"
radio input "true"
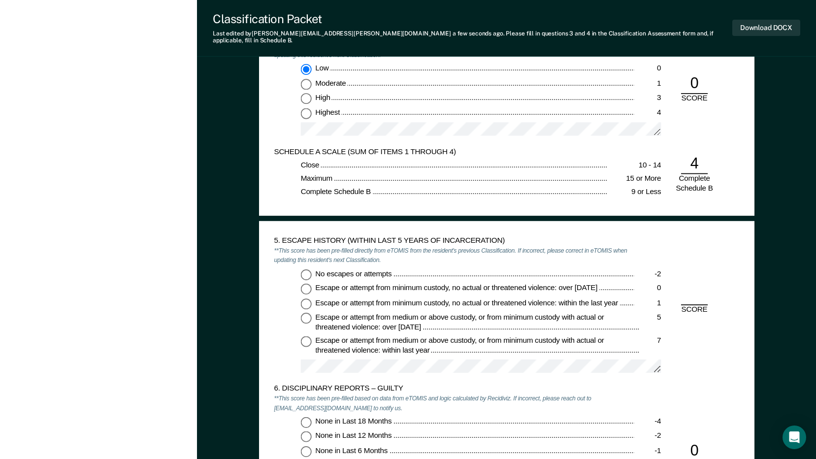
scroll to position [1281, 0]
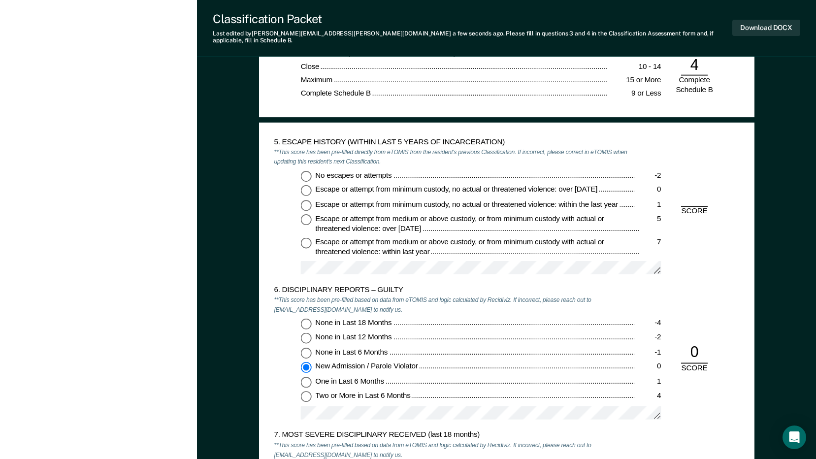
click at [305, 170] on input "No escapes or attempts -2" at bounding box center [306, 175] width 11 height 11
type textarea "x"
radio input "true"
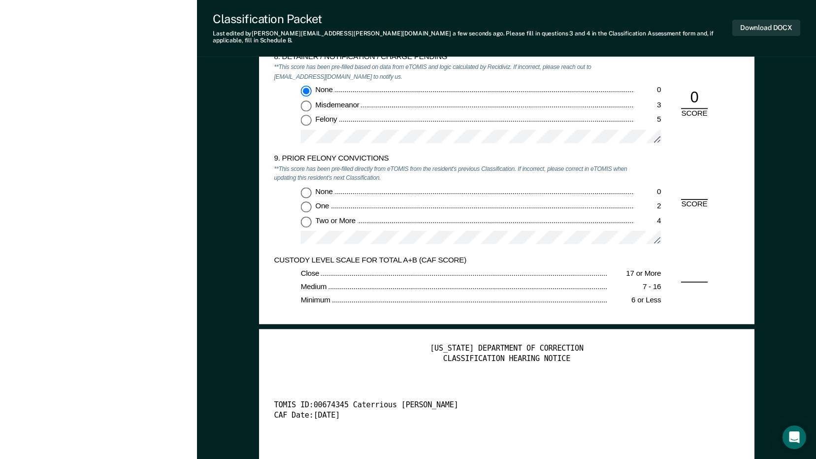
scroll to position [1823, 0]
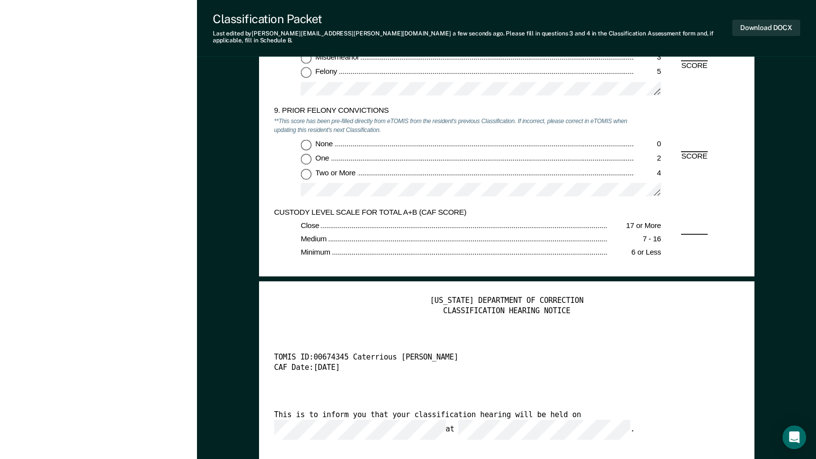
click at [304, 139] on input "None 0" at bounding box center [306, 144] width 11 height 11
type textarea "x"
radio input "true"
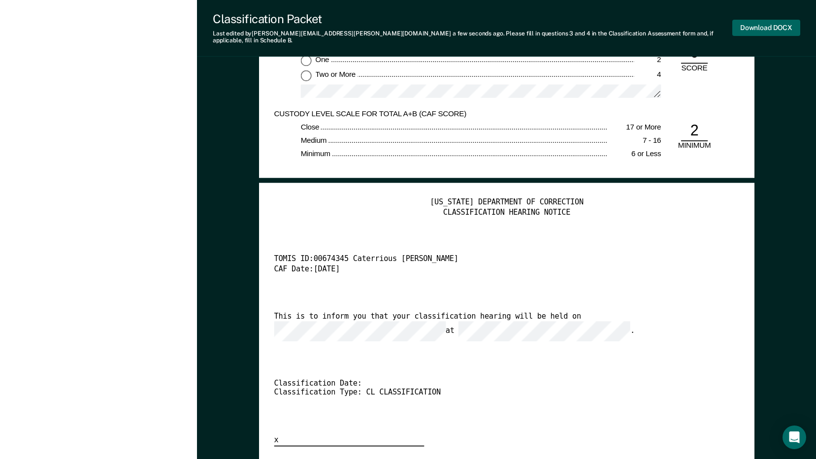
click at [756, 26] on button "Download DOCX" at bounding box center [767, 28] width 68 height 16
click at [380, 281] on div "[US_STATE] DEPARTMENT OF CORRECTION CLASSIFICATION HEARING NOTICE TOMIS ID: 006…" at bounding box center [507, 322] width 466 height 248
click at [762, 20] on button "Re-download DOCX" at bounding box center [761, 28] width 78 height 16
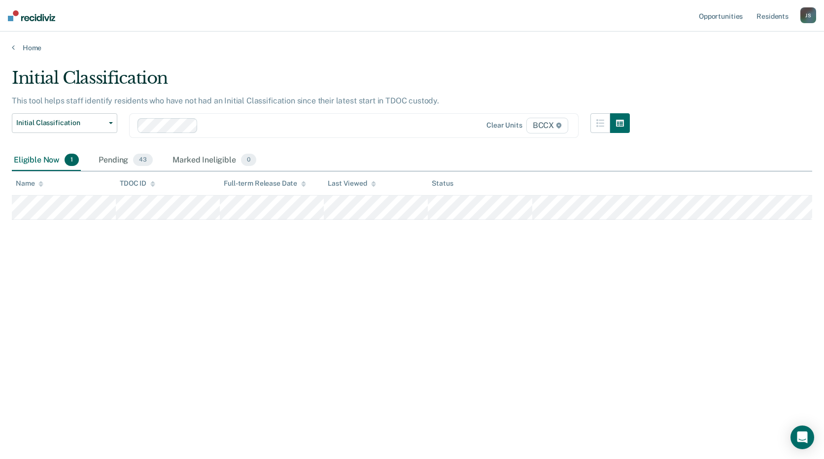
click at [270, 272] on div "Initial Classification This tool helps staff identify residents who have not ha…" at bounding box center [412, 226] width 800 height 317
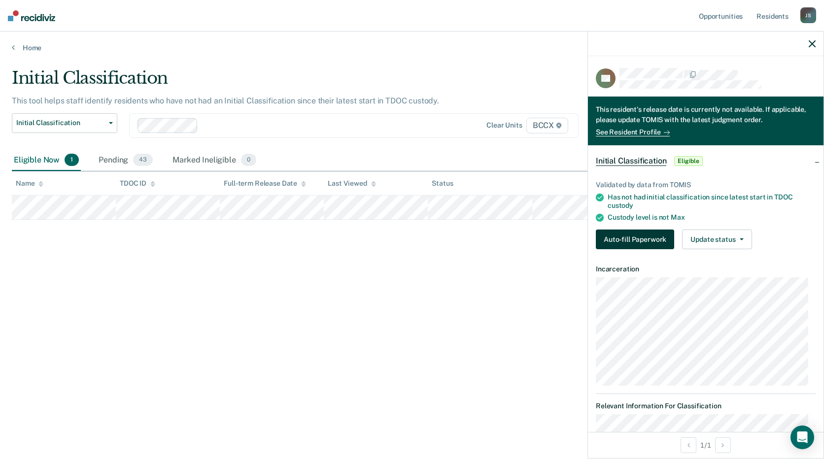
click at [646, 239] on button "Auto-fill Paperwork" at bounding box center [635, 240] width 78 height 20
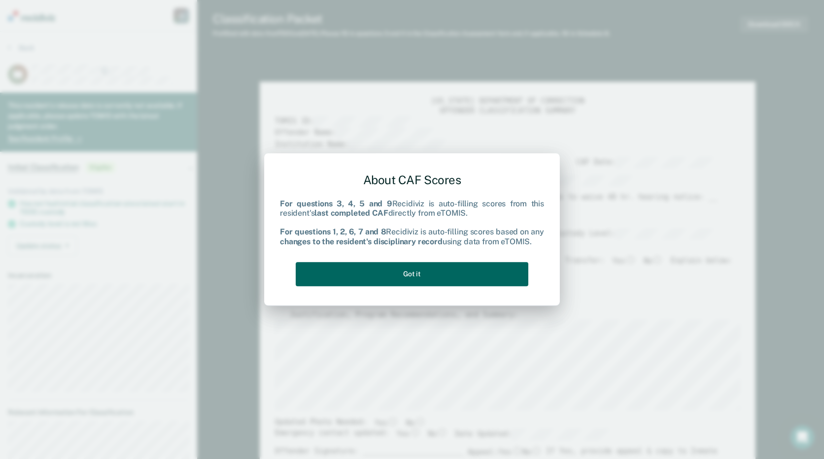
click at [476, 278] on button "Got it" at bounding box center [412, 274] width 233 height 24
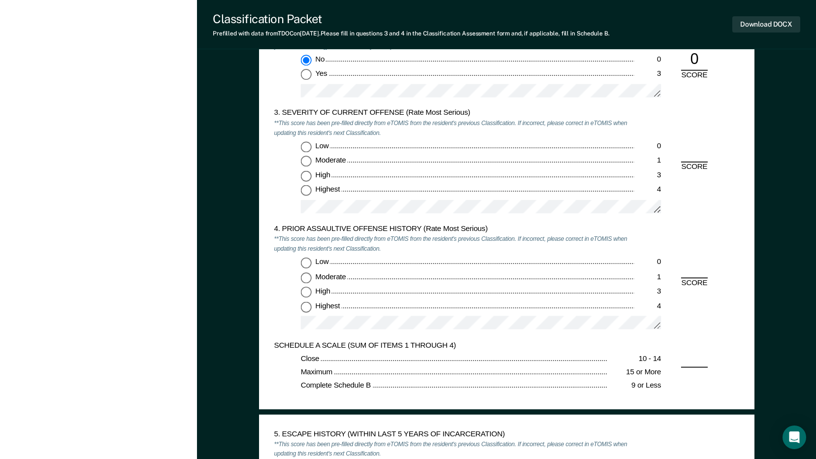
scroll to position [985, 0]
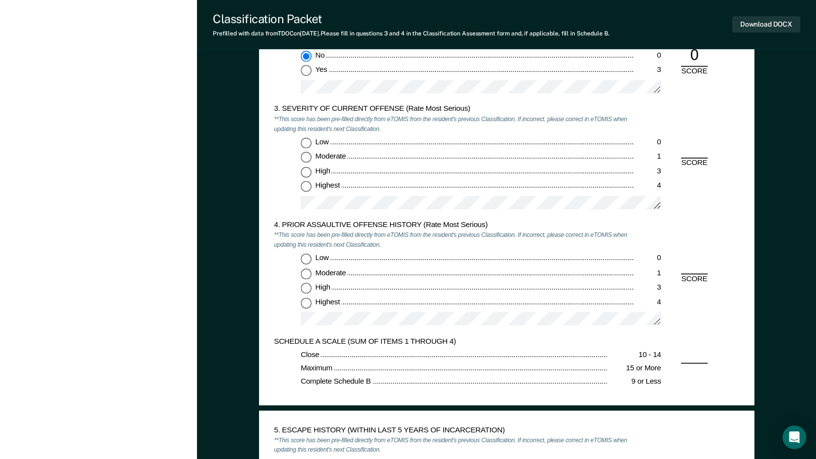
click at [306, 186] on input "Highest 4" at bounding box center [306, 187] width 11 height 11
type textarea "x"
radio input "true"
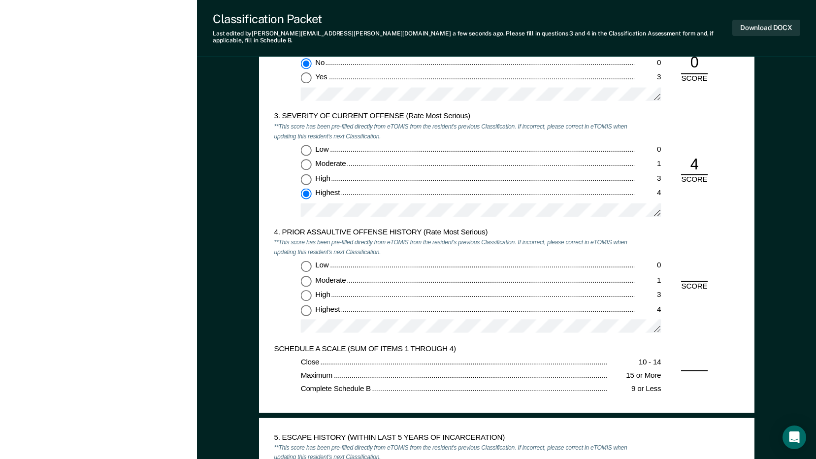
click at [306, 307] on input "Highest 4" at bounding box center [306, 309] width 11 height 11
type textarea "x"
radio input "true"
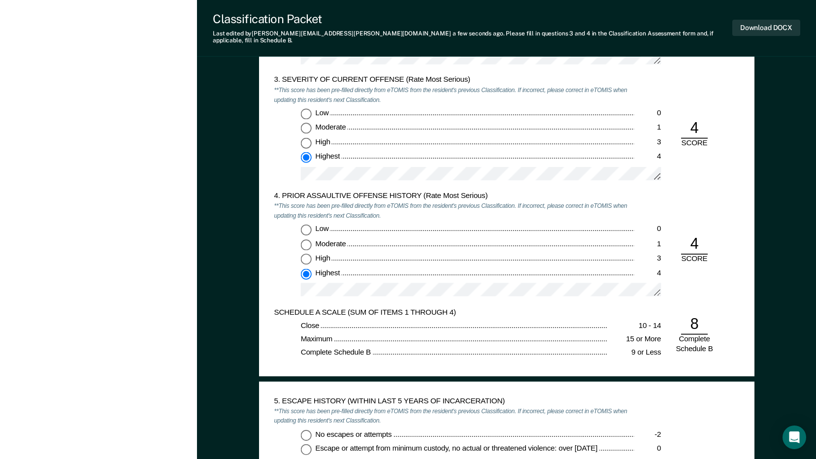
scroll to position [1133, 0]
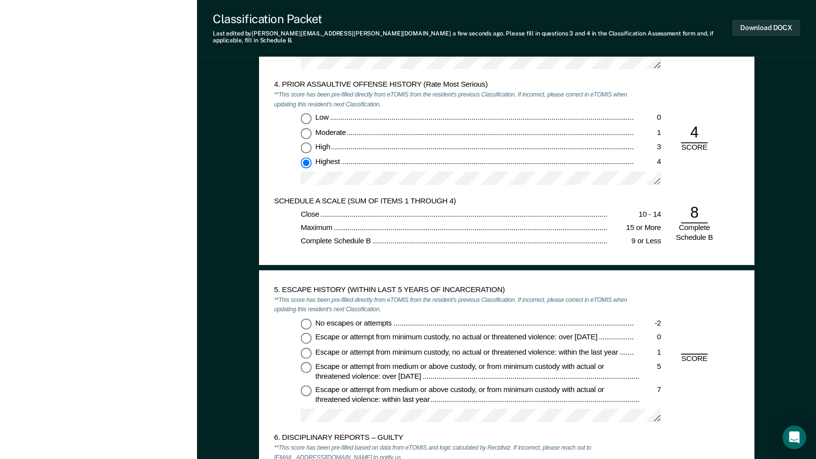
click at [303, 318] on input "No escapes or attempts -2" at bounding box center [306, 323] width 11 height 11
type textarea "x"
radio input "true"
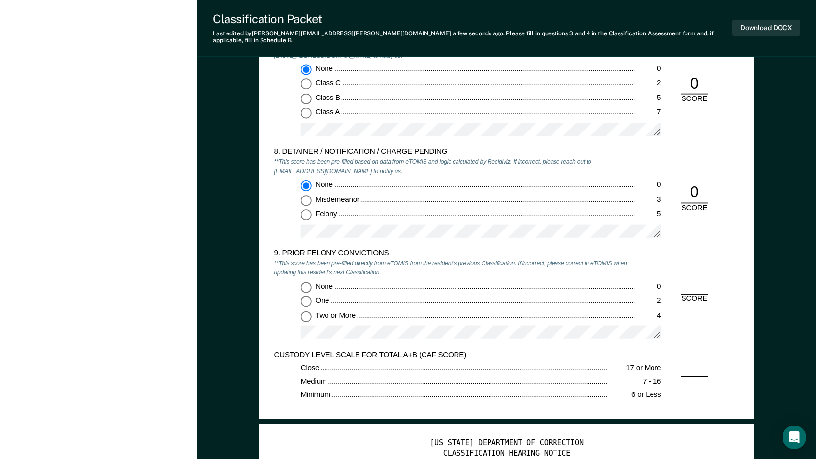
scroll to position [1774, 0]
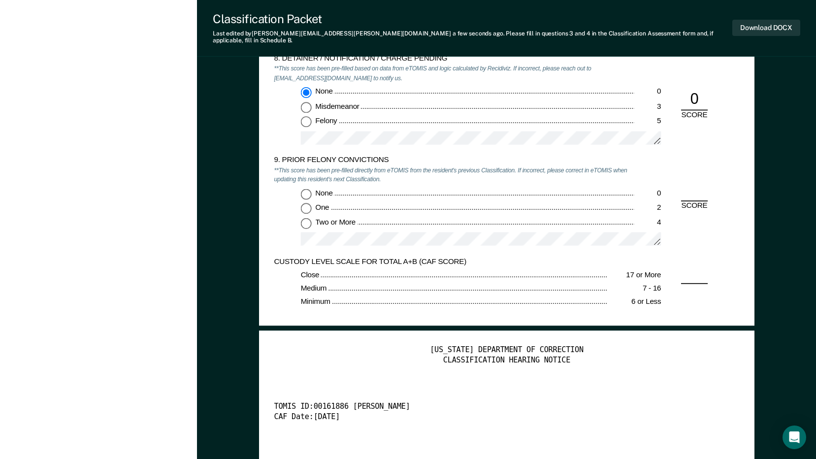
click at [305, 203] on input "One 2" at bounding box center [306, 208] width 11 height 11
type textarea "x"
radio input "true"
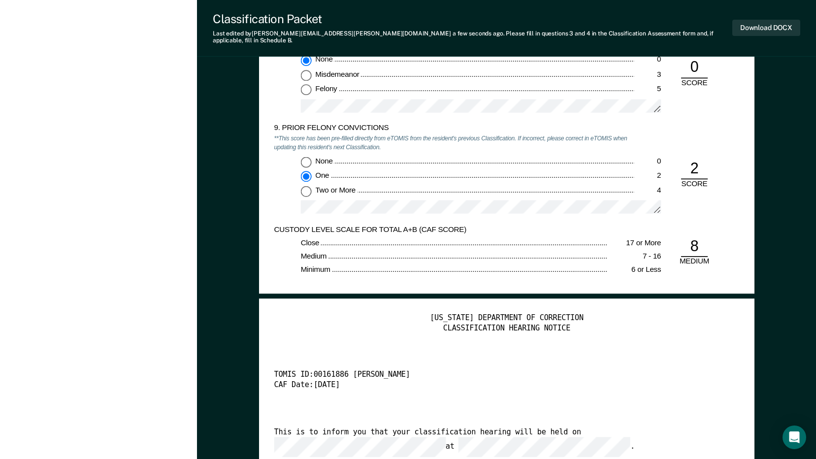
scroll to position [1823, 0]
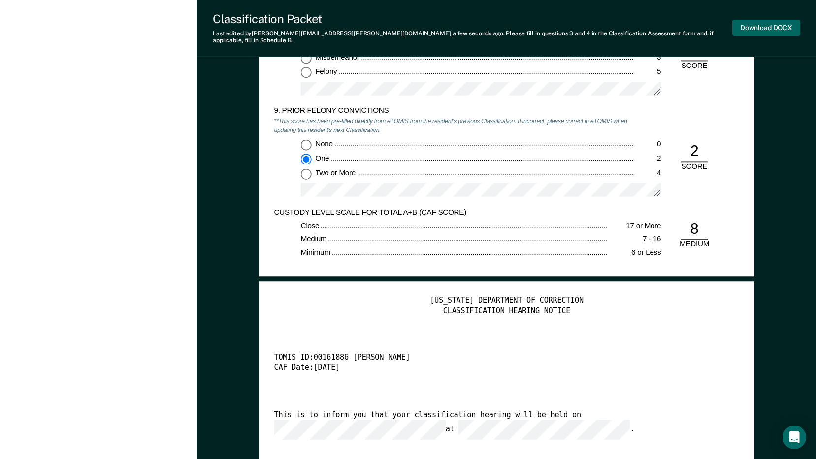
click at [782, 20] on button "Download DOCX" at bounding box center [767, 28] width 68 height 16
type textarea "x"
